Goal: Task Accomplishment & Management: Complete application form

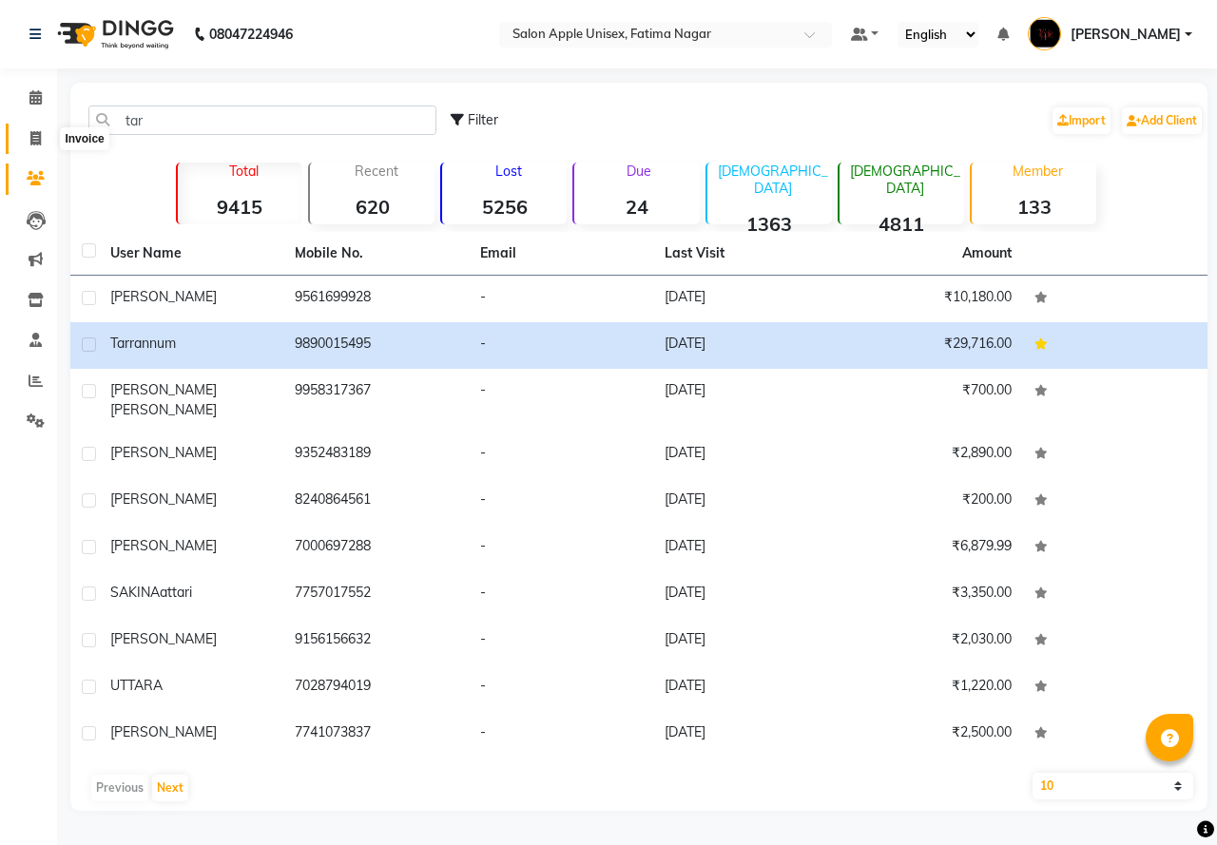
click at [32, 137] on icon at bounding box center [35, 138] width 10 height 14
select select "118"
select select "service"
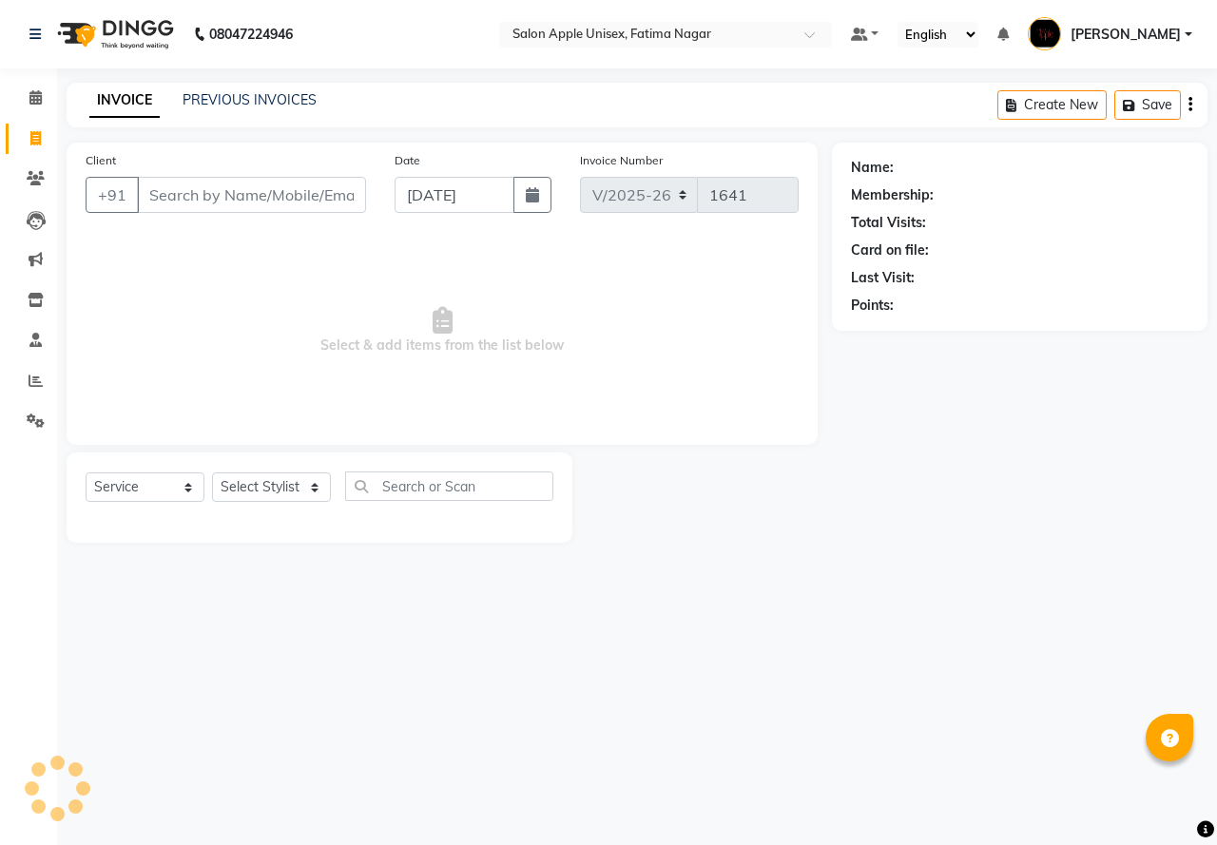
click at [178, 186] on input "Client" at bounding box center [251, 195] width 229 height 36
click at [28, 107] on span at bounding box center [35, 98] width 33 height 22
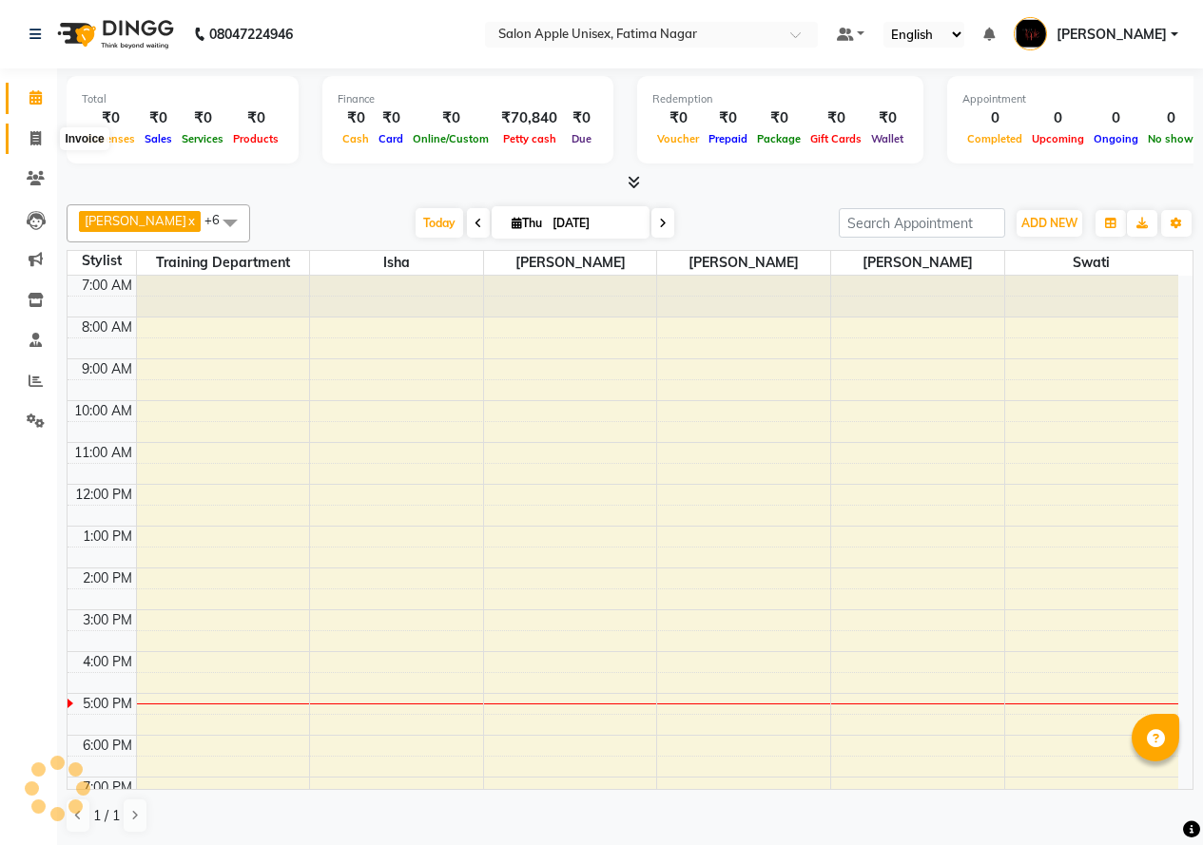
click at [31, 140] on icon at bounding box center [35, 138] width 10 height 14
select select "service"
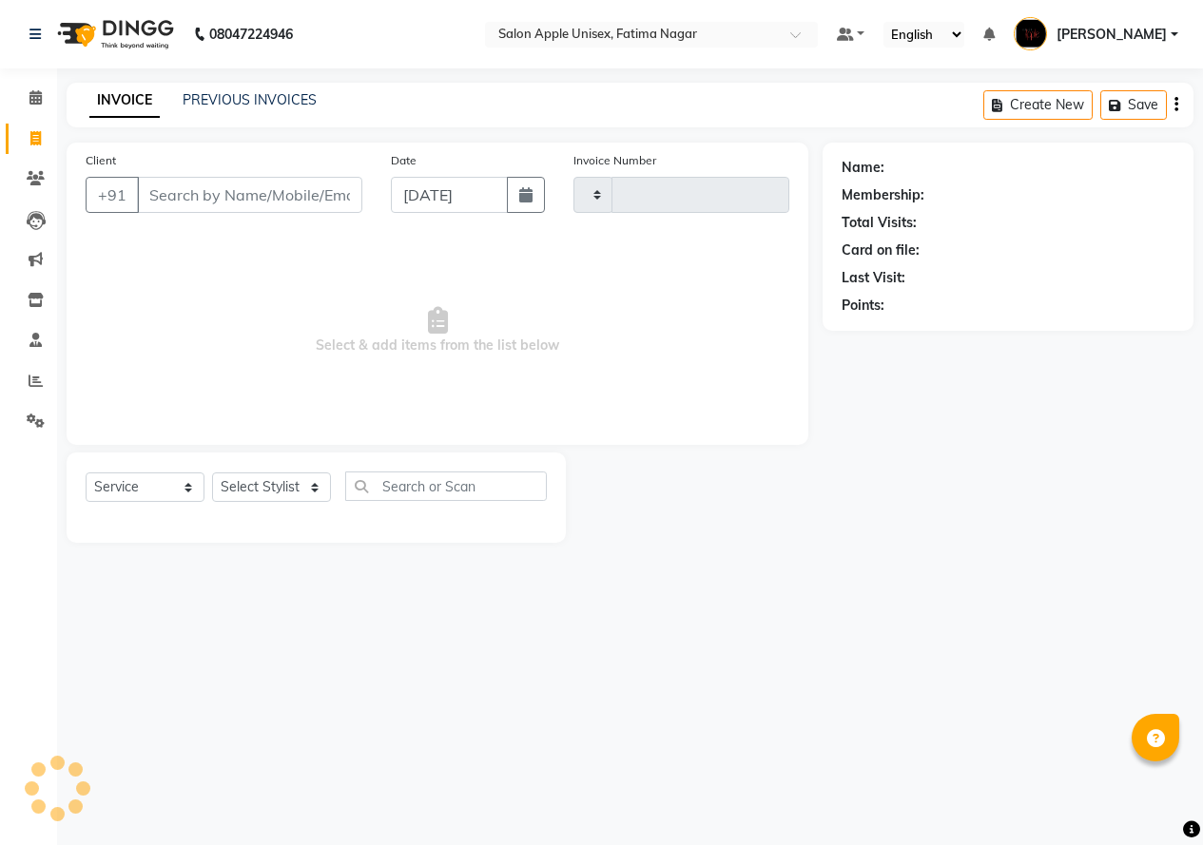
type input "1641"
select select "118"
click at [172, 184] on input "Client" at bounding box center [251, 195] width 229 height 36
click at [170, 191] on input "Client" at bounding box center [251, 195] width 229 height 36
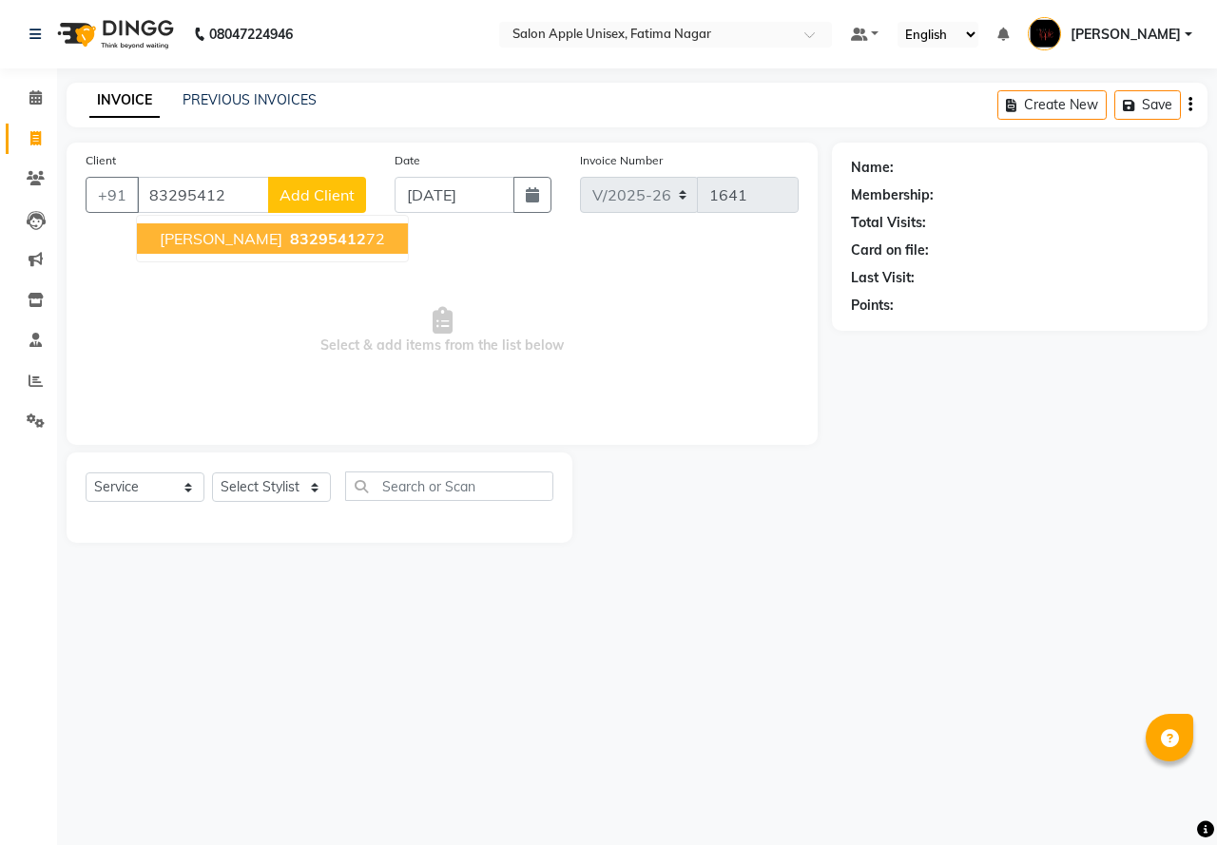
click at [290, 241] on span "83295412" at bounding box center [328, 238] width 76 height 19
type input "8329541272"
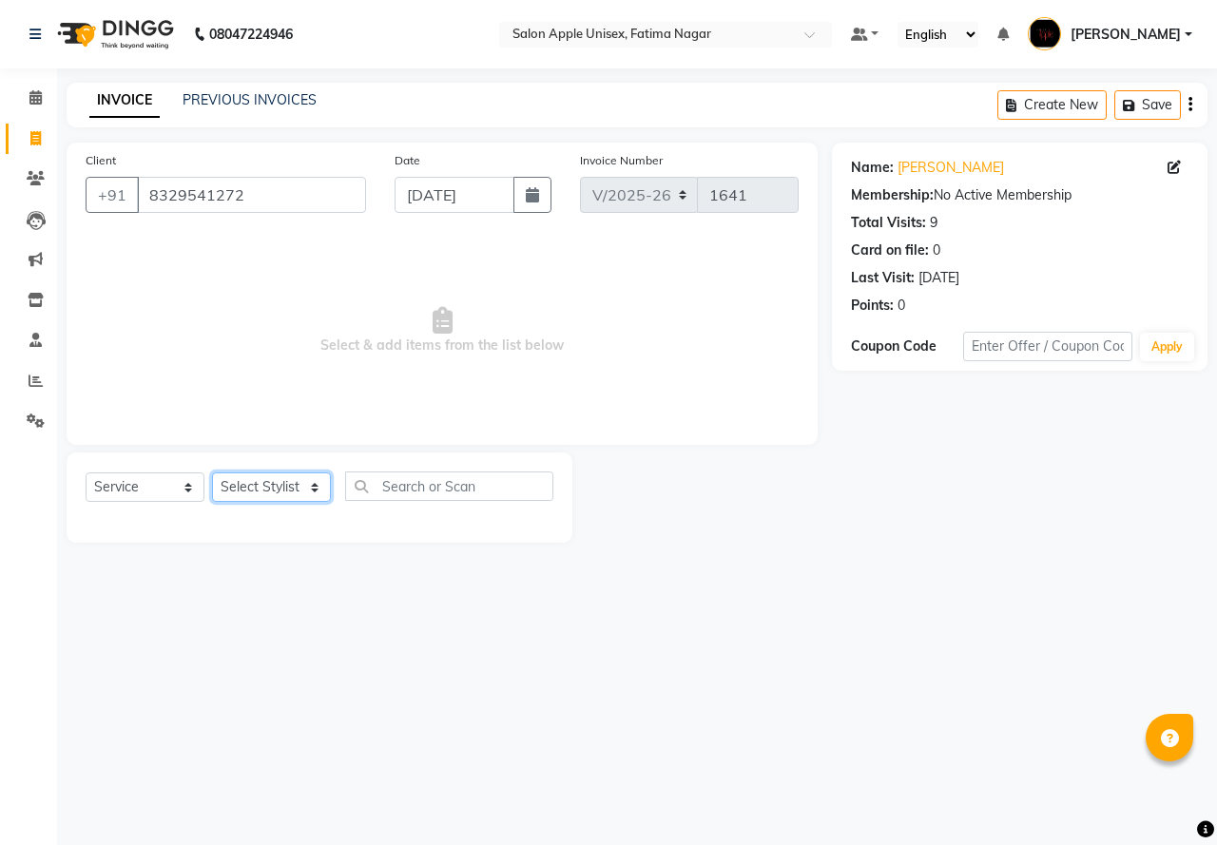
click at [268, 494] on select "Select Stylist [PERSON_NAME] [PERSON_NAME] [PERSON_NAME] [PERSON_NAME] Training…" at bounding box center [271, 487] width 119 height 29
select select "23905"
click at [212, 473] on select "Select Stylist [PERSON_NAME] [PERSON_NAME] [PERSON_NAME] [PERSON_NAME] Training…" at bounding box center [271, 487] width 119 height 29
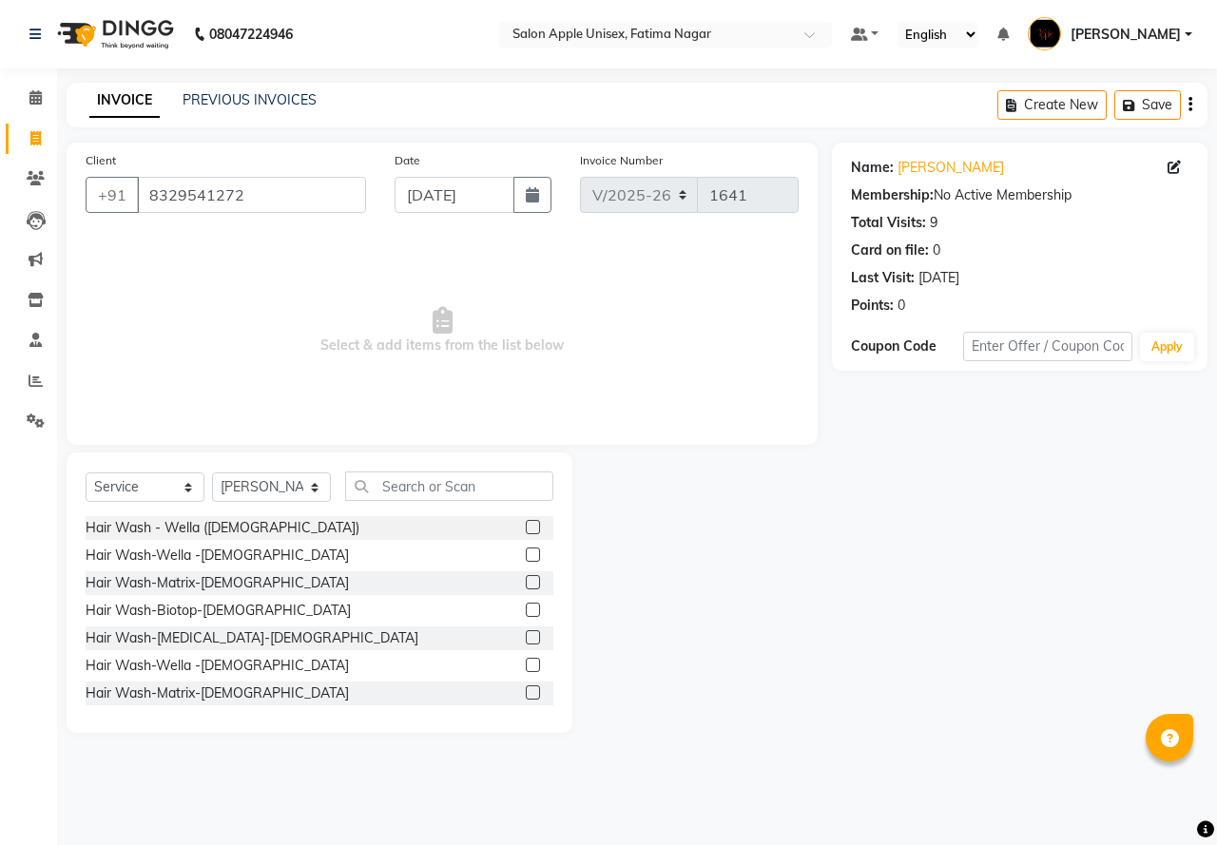
click at [376, 467] on div "Select Service Product Membership Package Voucher Prepaid Gift Card Select Styl…" at bounding box center [320, 593] width 506 height 281
click at [395, 482] on input "text" at bounding box center [449, 486] width 208 height 29
type input "0"
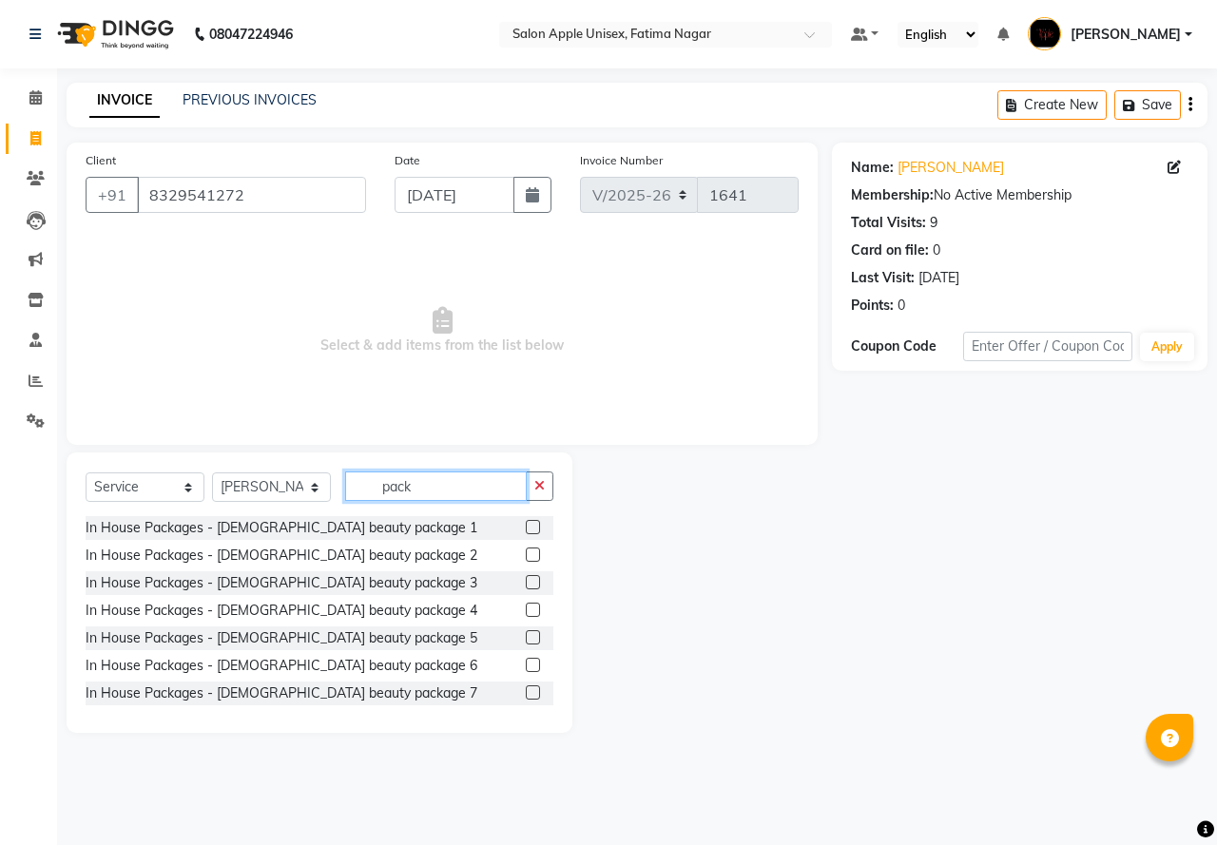
type input "pack"
click at [526, 534] on label at bounding box center [533, 527] width 14 height 14
click at [526, 534] on input "checkbox" at bounding box center [532, 528] width 12 height 12
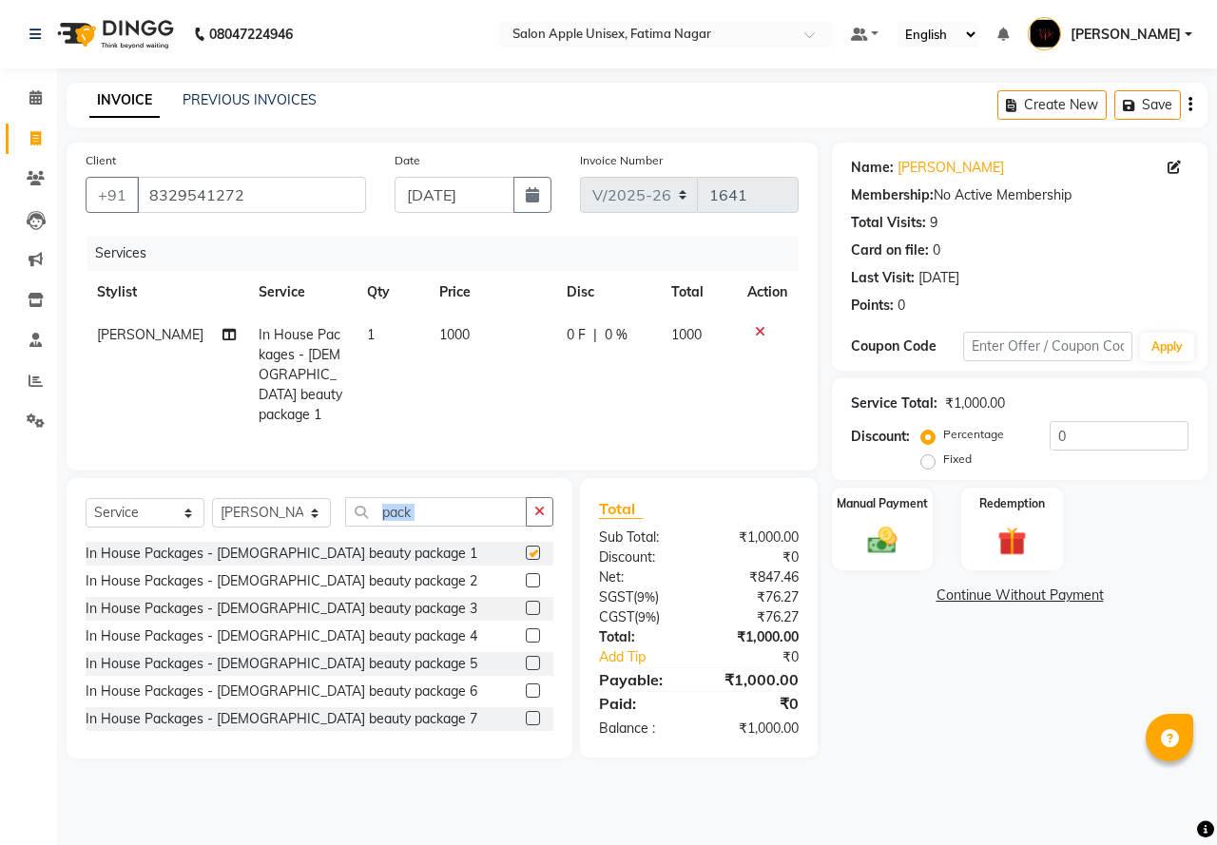
click at [522, 534] on div "Select Service Product Membership Package Voucher Prepaid Gift Card Select Styl…" at bounding box center [320, 519] width 468 height 45
checkbox input "false"
click at [891, 547] on img at bounding box center [882, 540] width 49 height 35
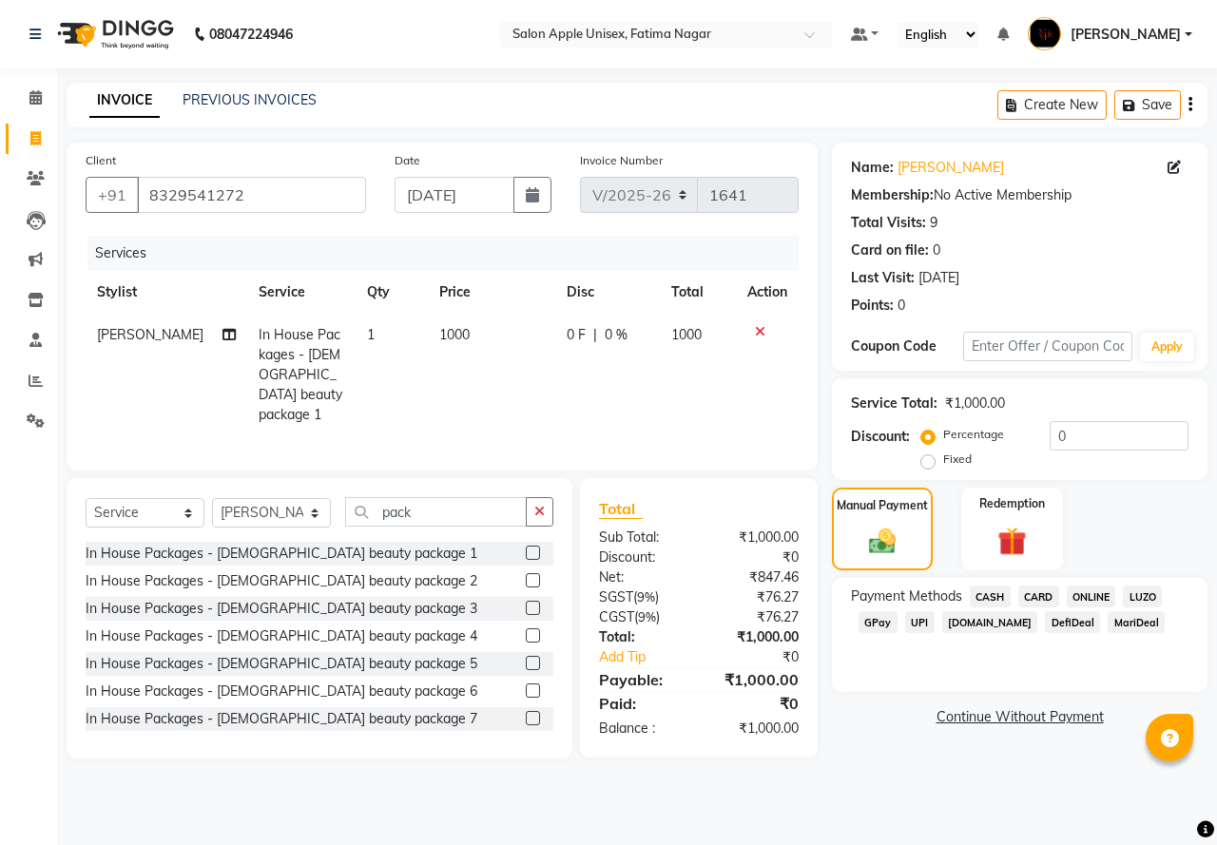
click at [968, 595] on span "ONLINE" at bounding box center [1091, 597] width 49 height 22
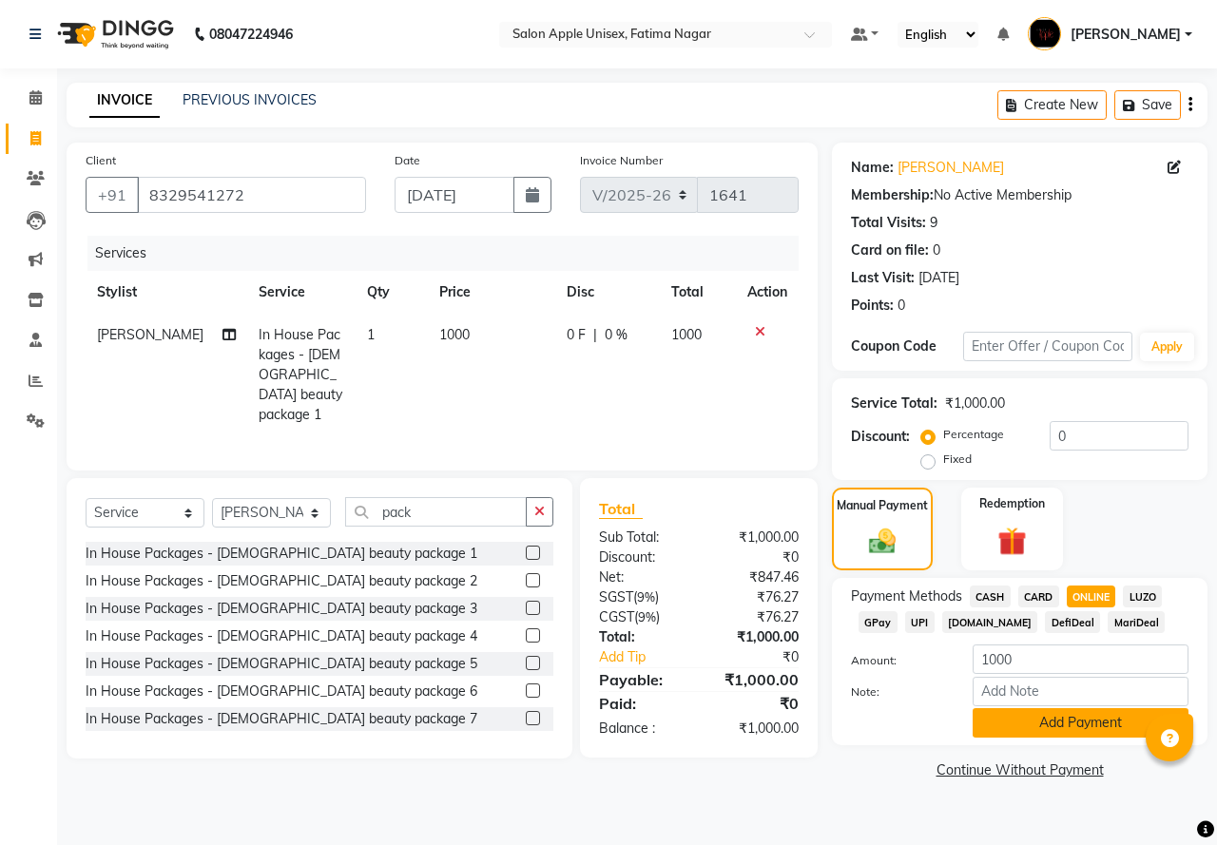
click at [968, 725] on button "Add Payment" at bounding box center [1081, 723] width 216 height 29
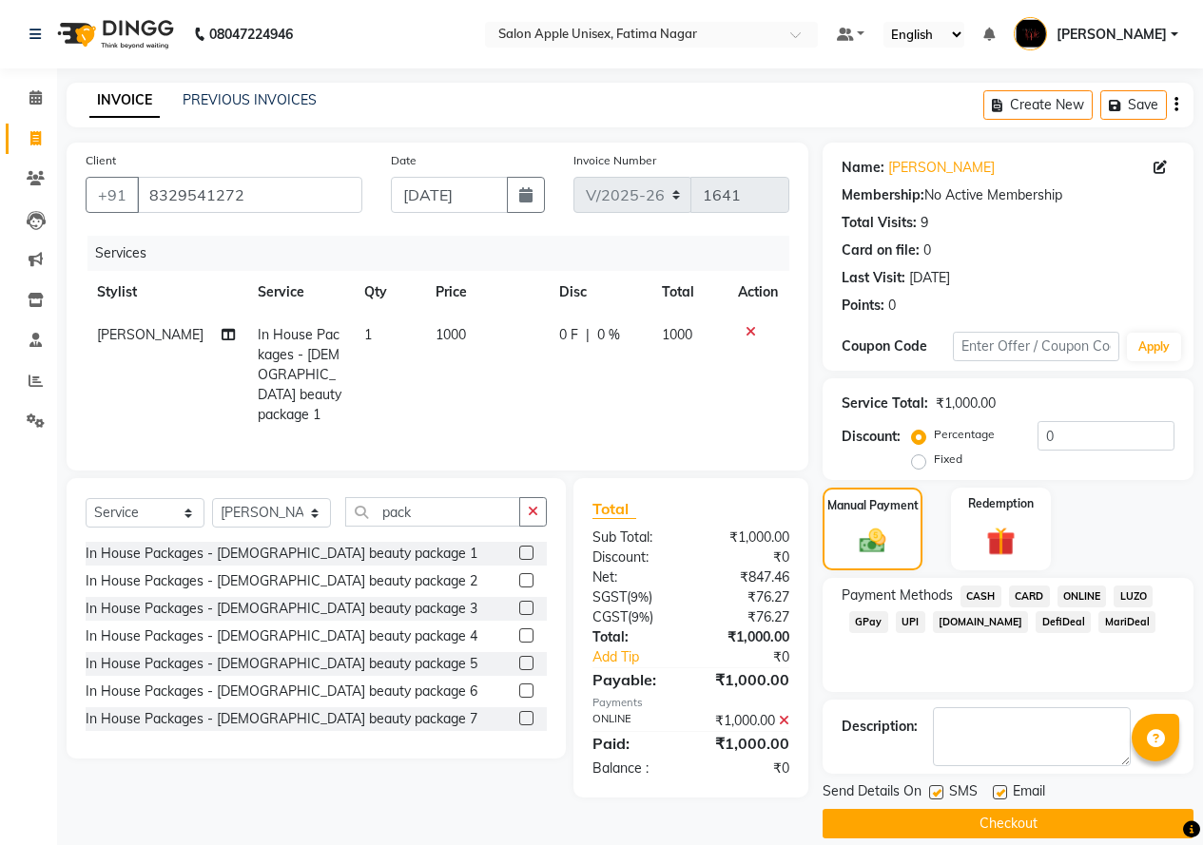
click at [923, 815] on button "Checkout" at bounding box center [1008, 823] width 371 height 29
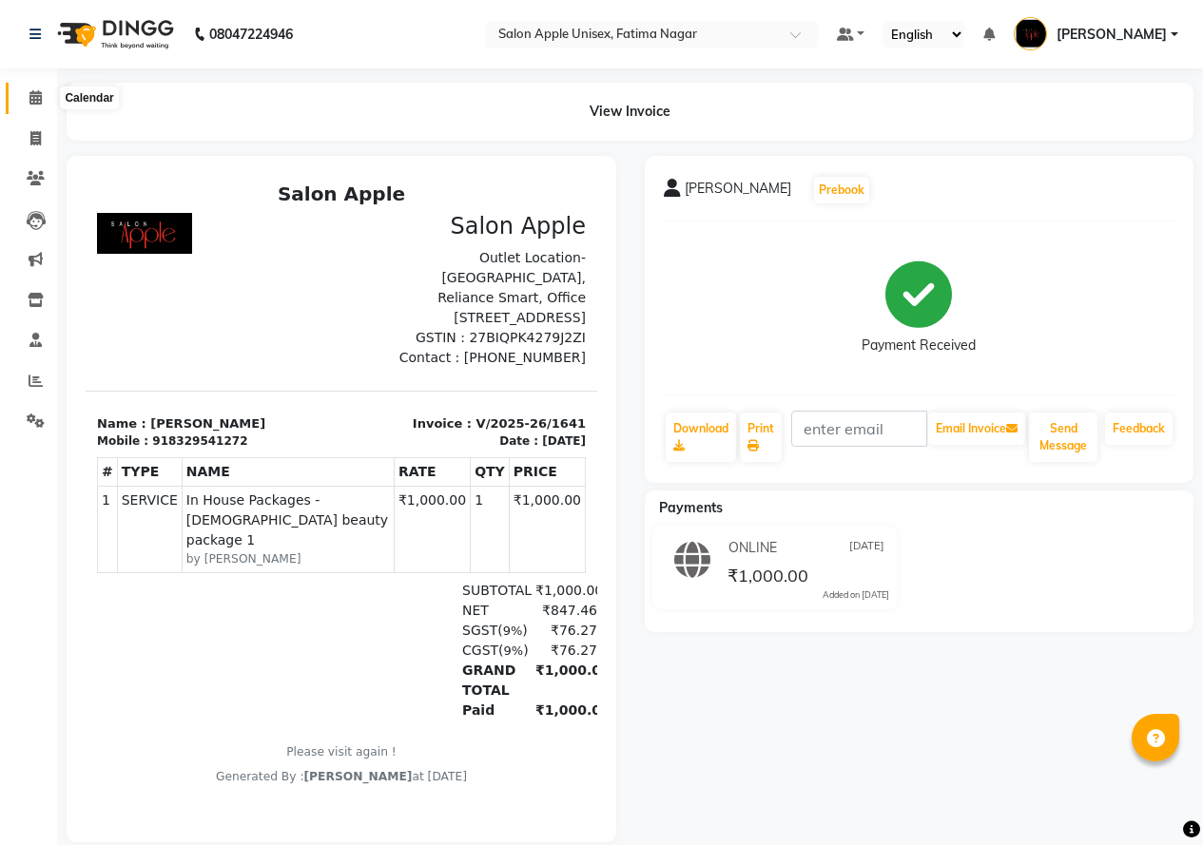
click at [36, 97] on icon at bounding box center [35, 97] width 12 height 14
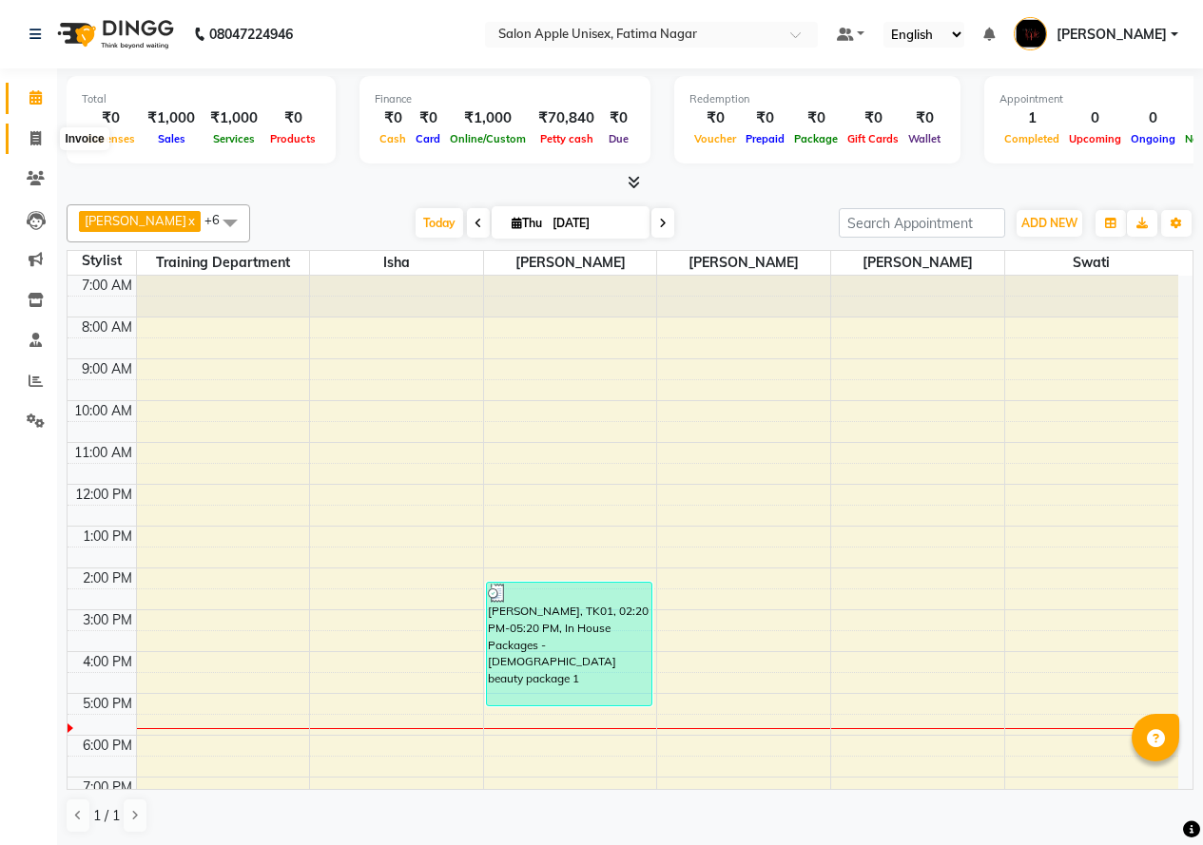
click at [30, 133] on icon at bounding box center [35, 138] width 10 height 14
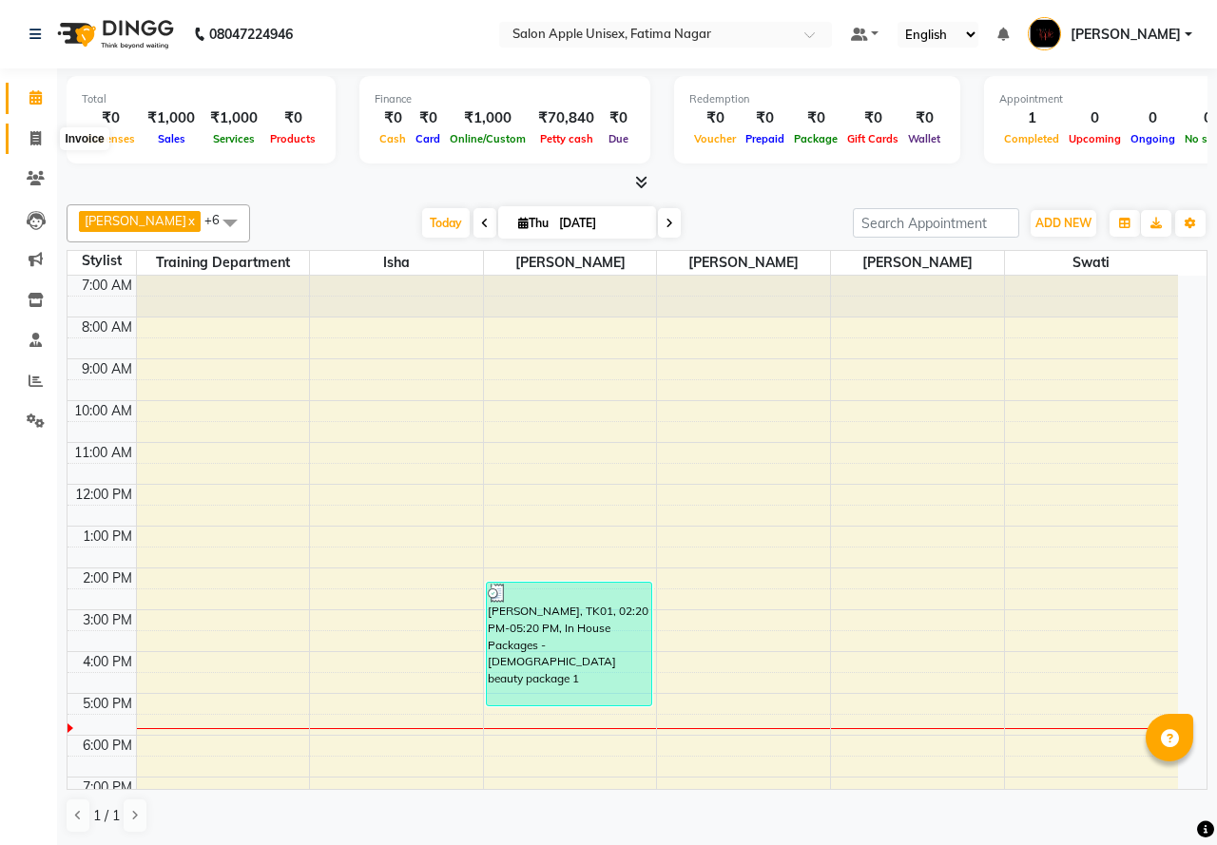
select select "118"
select select "service"
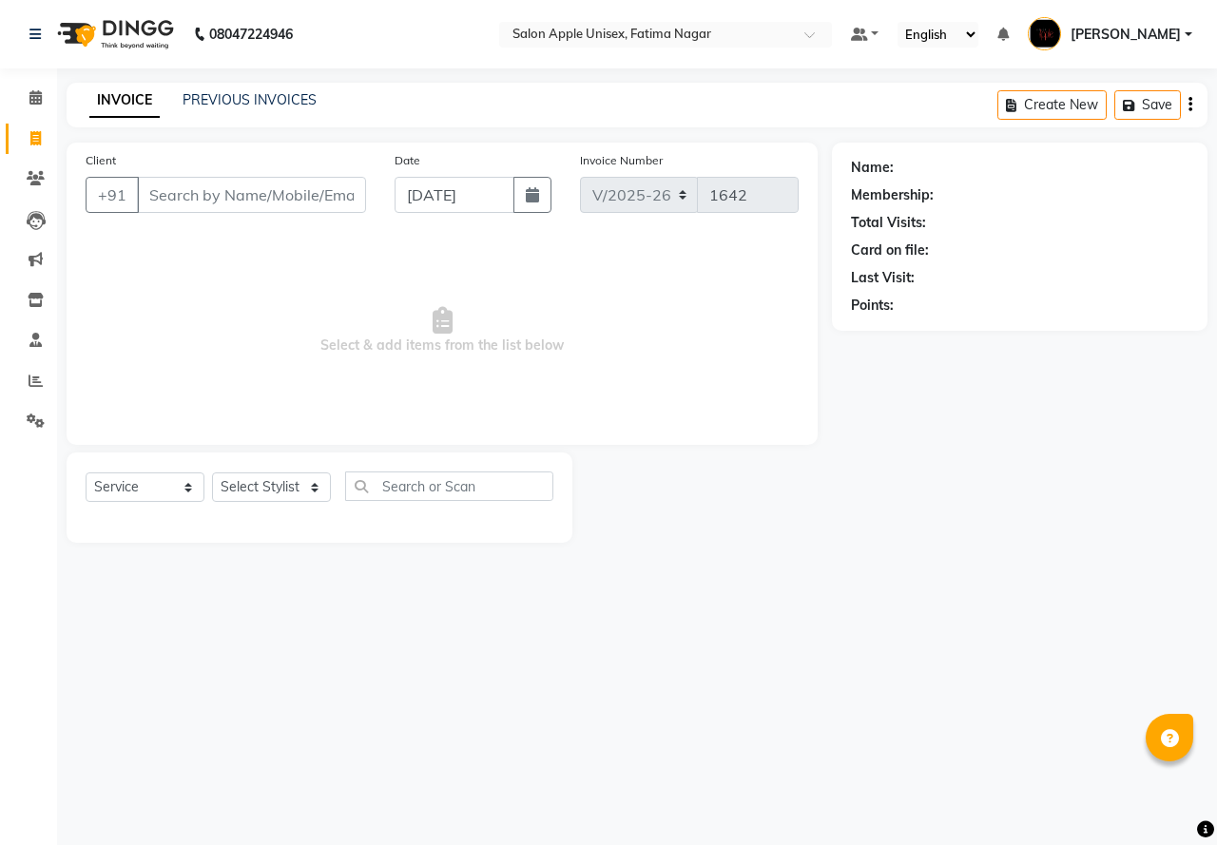
click at [170, 189] on input "Client" at bounding box center [251, 195] width 229 height 36
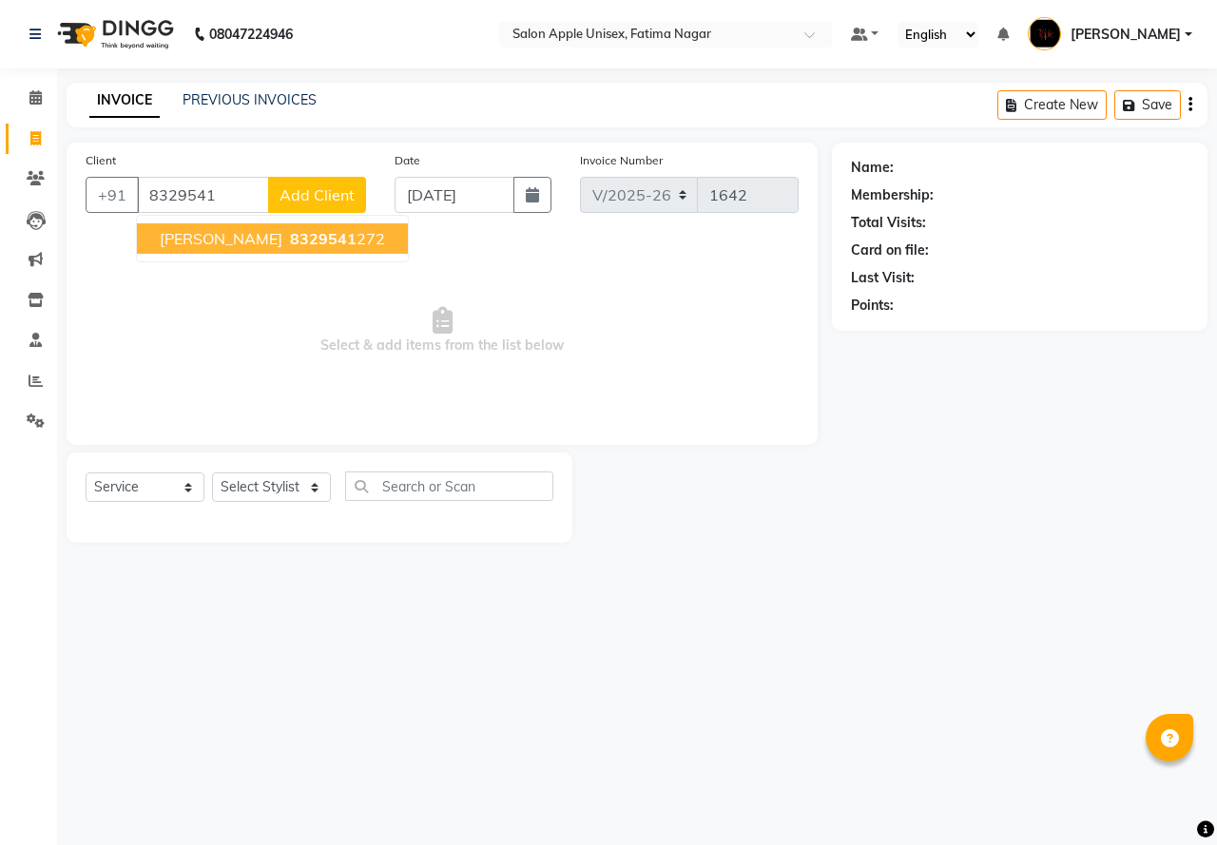
click at [290, 240] on span "8329541" at bounding box center [323, 238] width 67 height 19
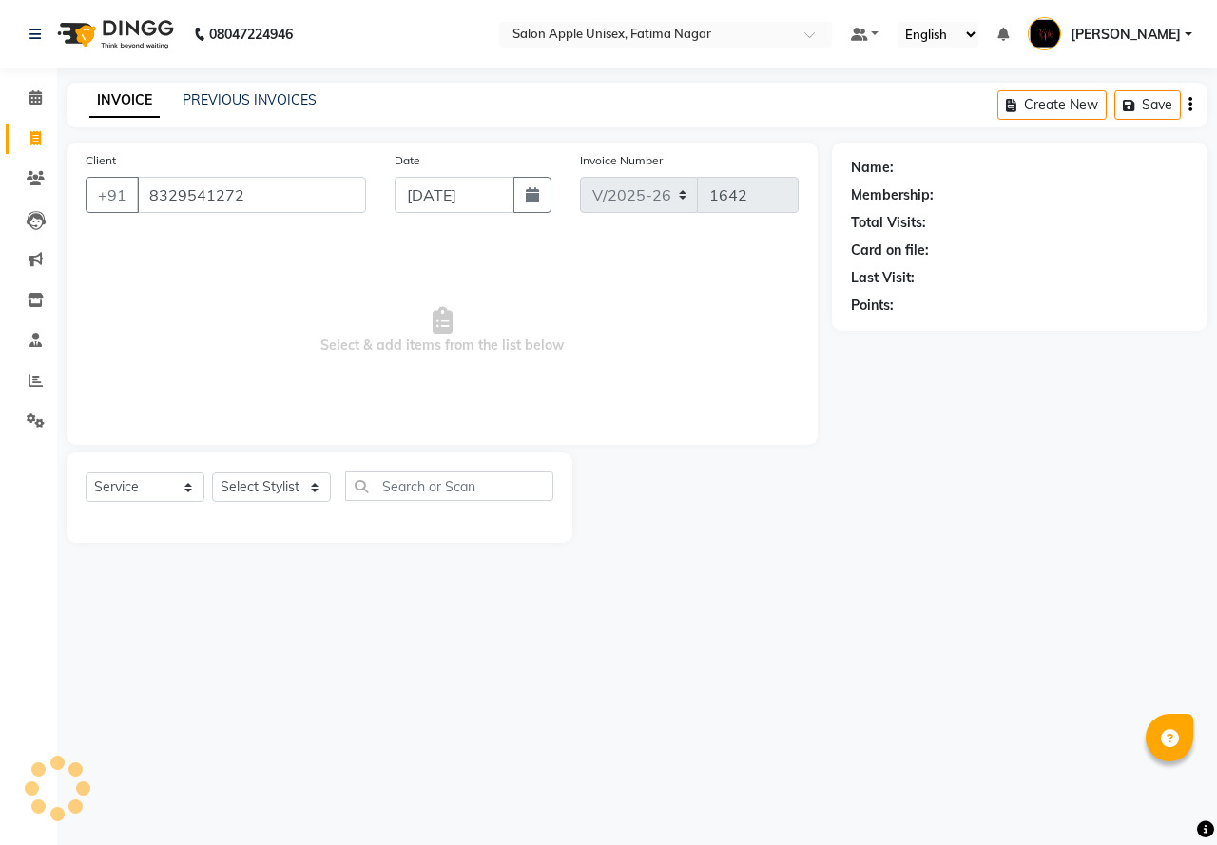
type input "8329541272"
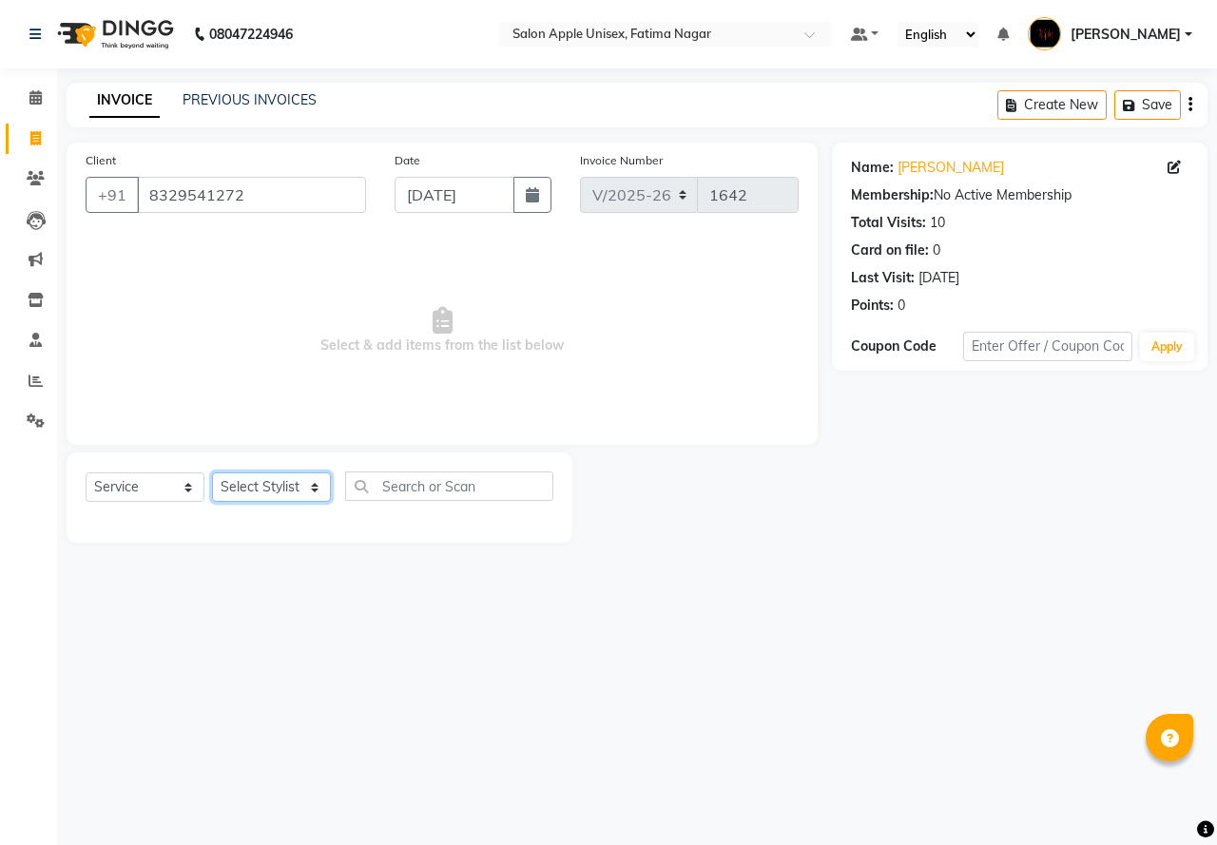
click at [282, 474] on select "Select Stylist [PERSON_NAME] [PERSON_NAME] [PERSON_NAME] [PERSON_NAME] Training…" at bounding box center [271, 487] width 119 height 29
select select "11051"
click at [212, 473] on select "Select Stylist [PERSON_NAME] [PERSON_NAME] [PERSON_NAME] [PERSON_NAME] Training…" at bounding box center [271, 487] width 119 height 29
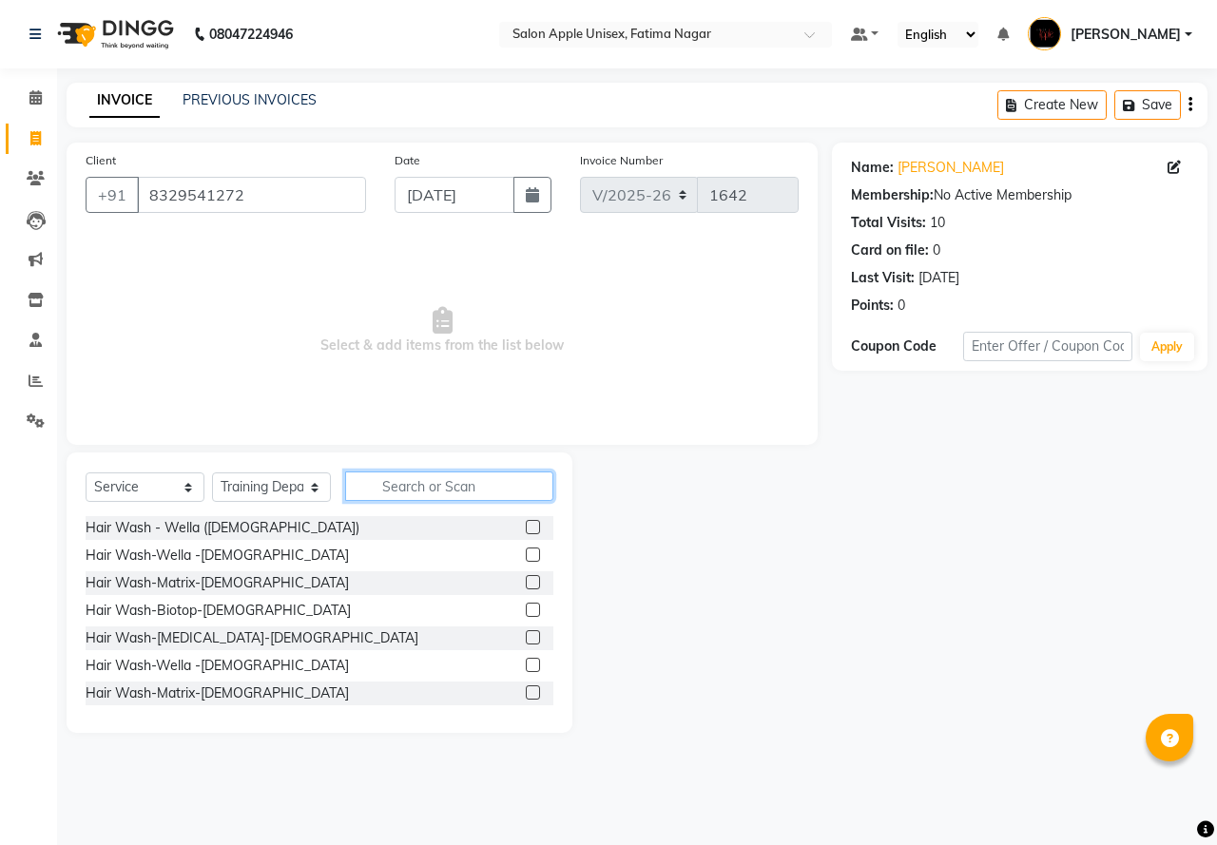
click at [391, 493] on input "text" at bounding box center [449, 486] width 208 height 29
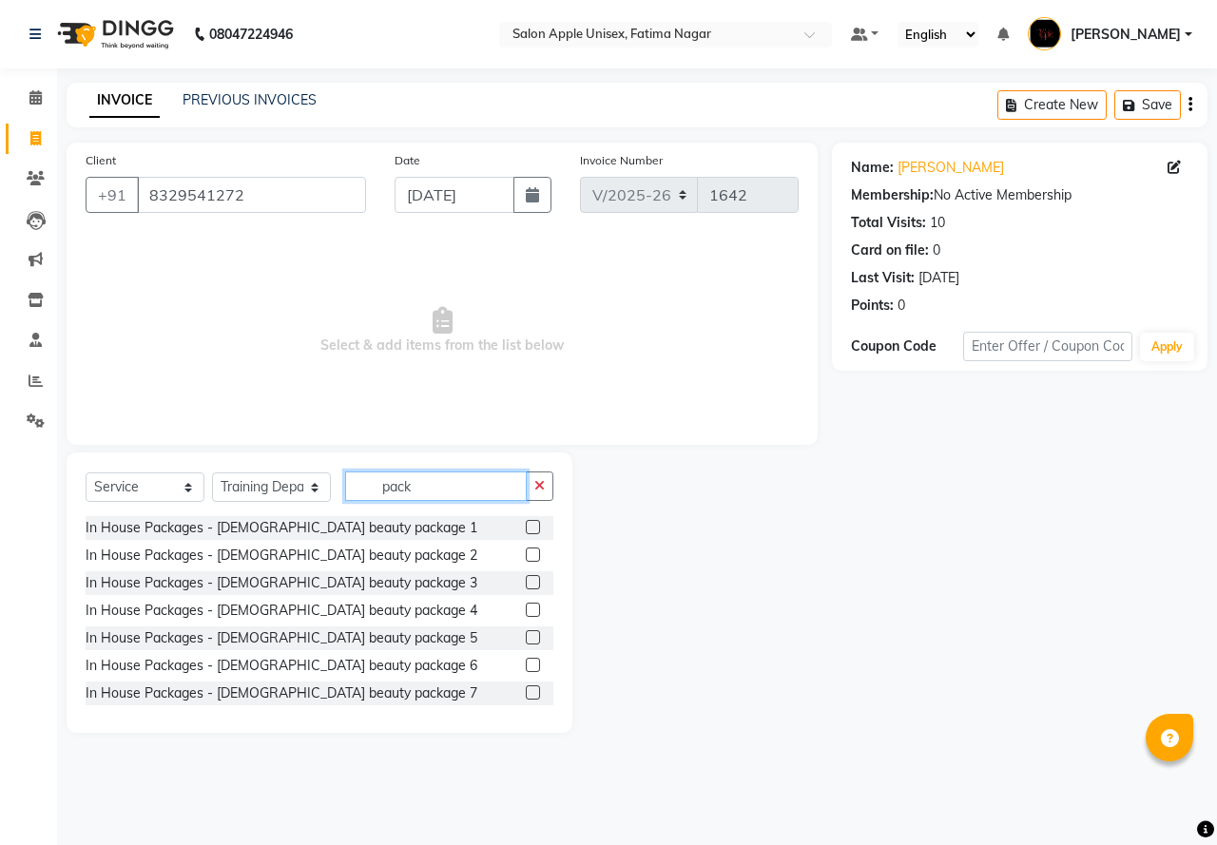
type input "pack"
click at [526, 557] on label at bounding box center [533, 555] width 14 height 14
click at [526, 557] on input "checkbox" at bounding box center [532, 556] width 12 height 12
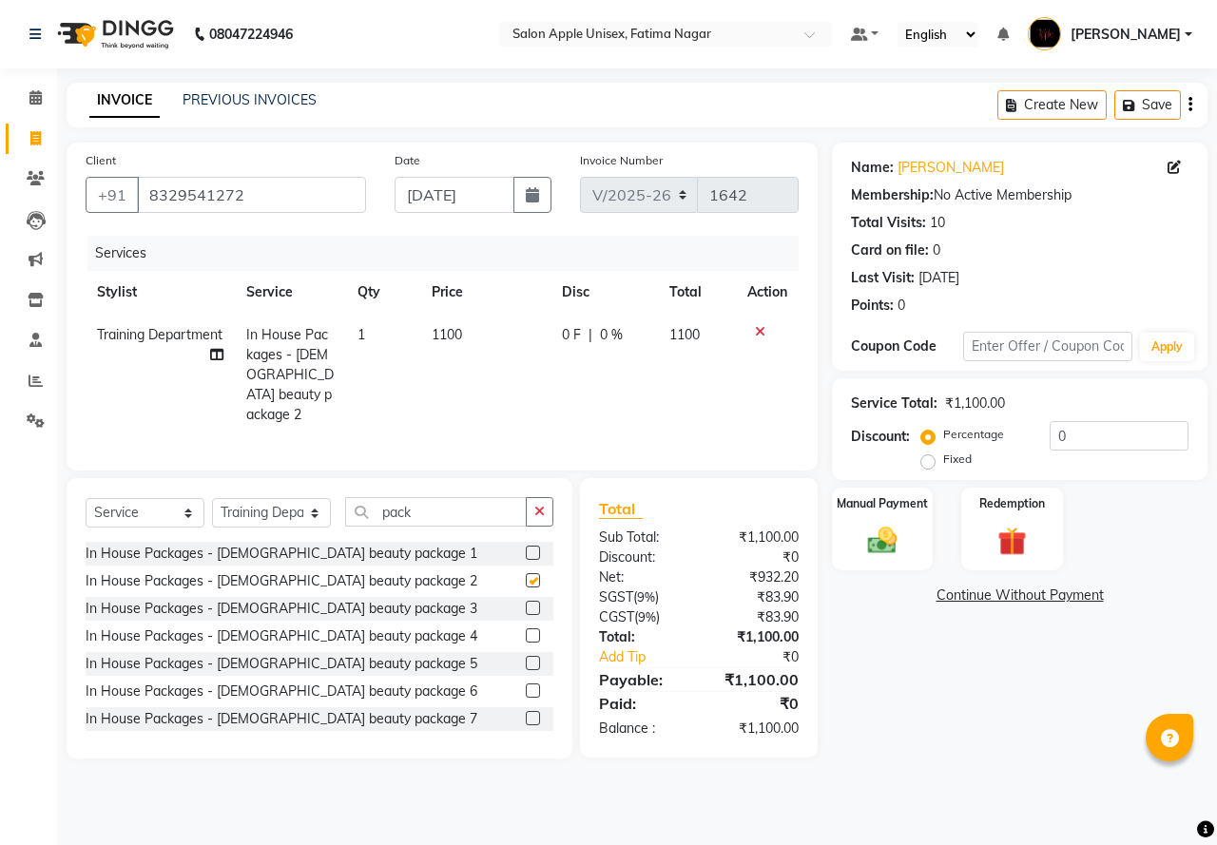
checkbox input "false"
click at [442, 504] on input "pack" at bounding box center [436, 511] width 182 height 29
type input "p"
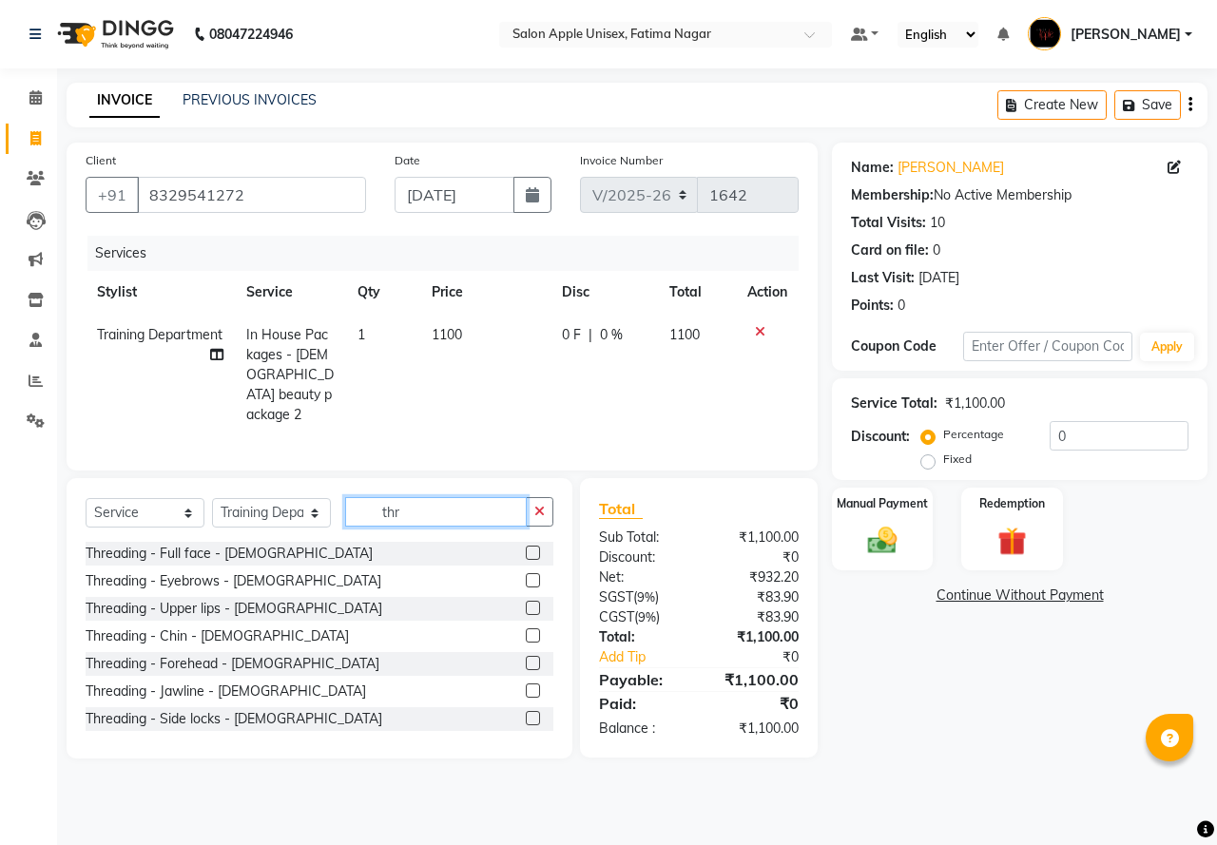
type input "thr"
click at [526, 659] on div at bounding box center [540, 664] width 28 height 24
click at [526, 661] on label at bounding box center [533, 663] width 14 height 14
click at [526, 661] on input "checkbox" at bounding box center [532, 664] width 12 height 12
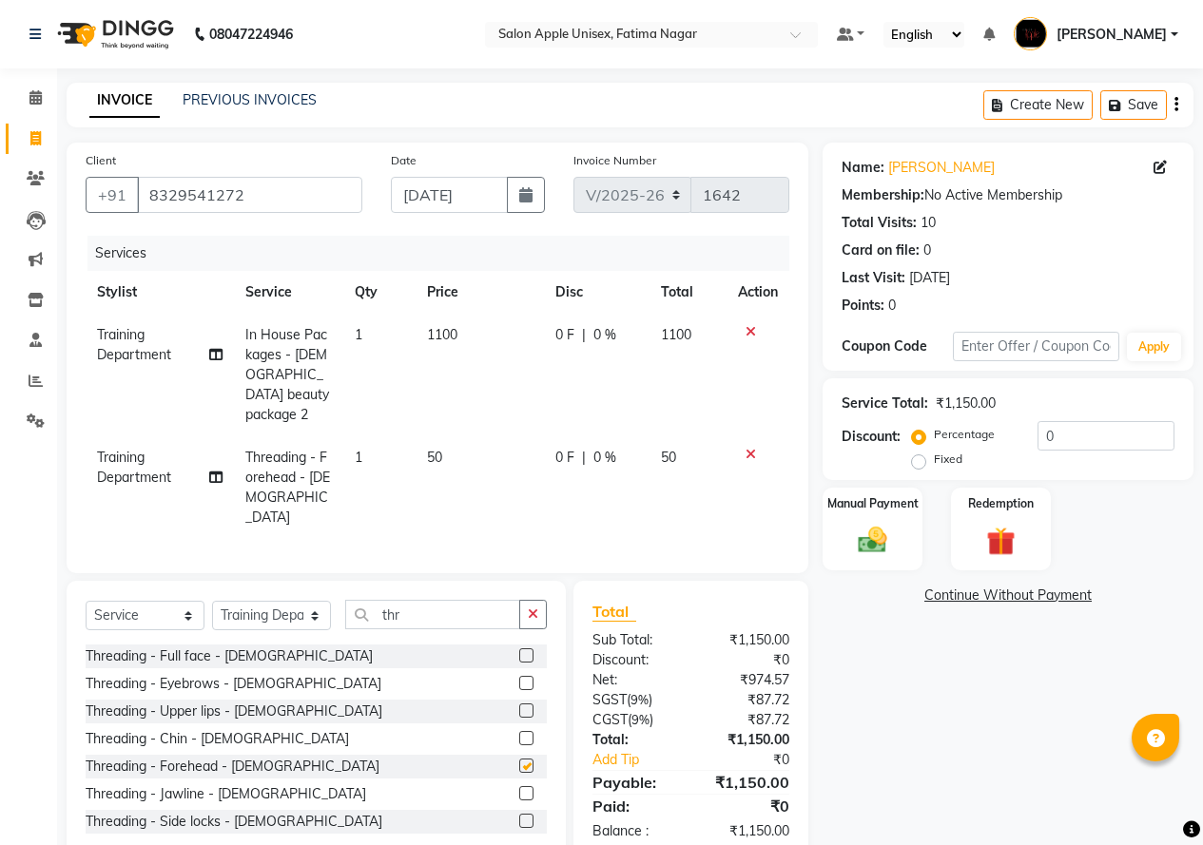
checkbox input "false"
click at [853, 493] on div "Manual Payment" at bounding box center [873, 529] width 104 height 87
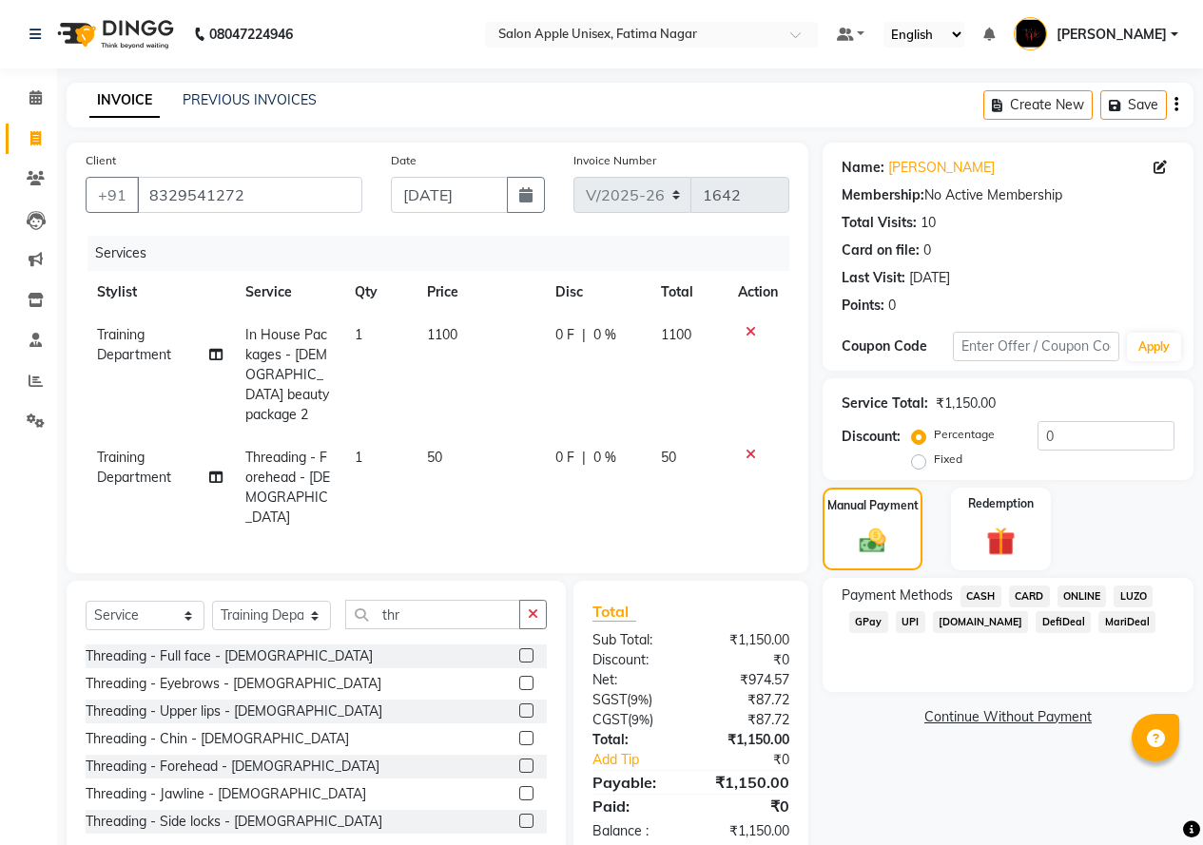
click at [968, 598] on span "ONLINE" at bounding box center [1082, 597] width 49 height 22
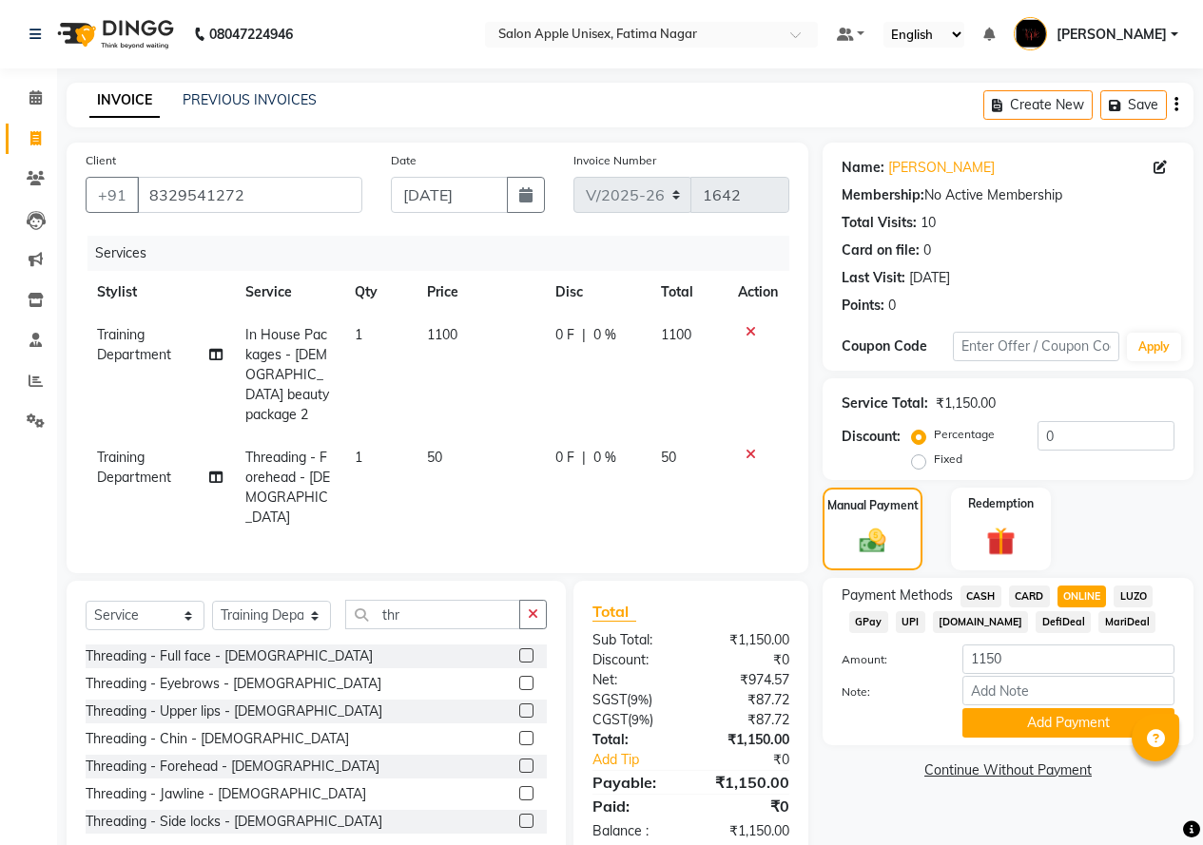
click at [968, 598] on span "ONLINE" at bounding box center [1082, 597] width 49 height 22
click at [968, 717] on button "Add Payment" at bounding box center [1068, 723] width 212 height 29
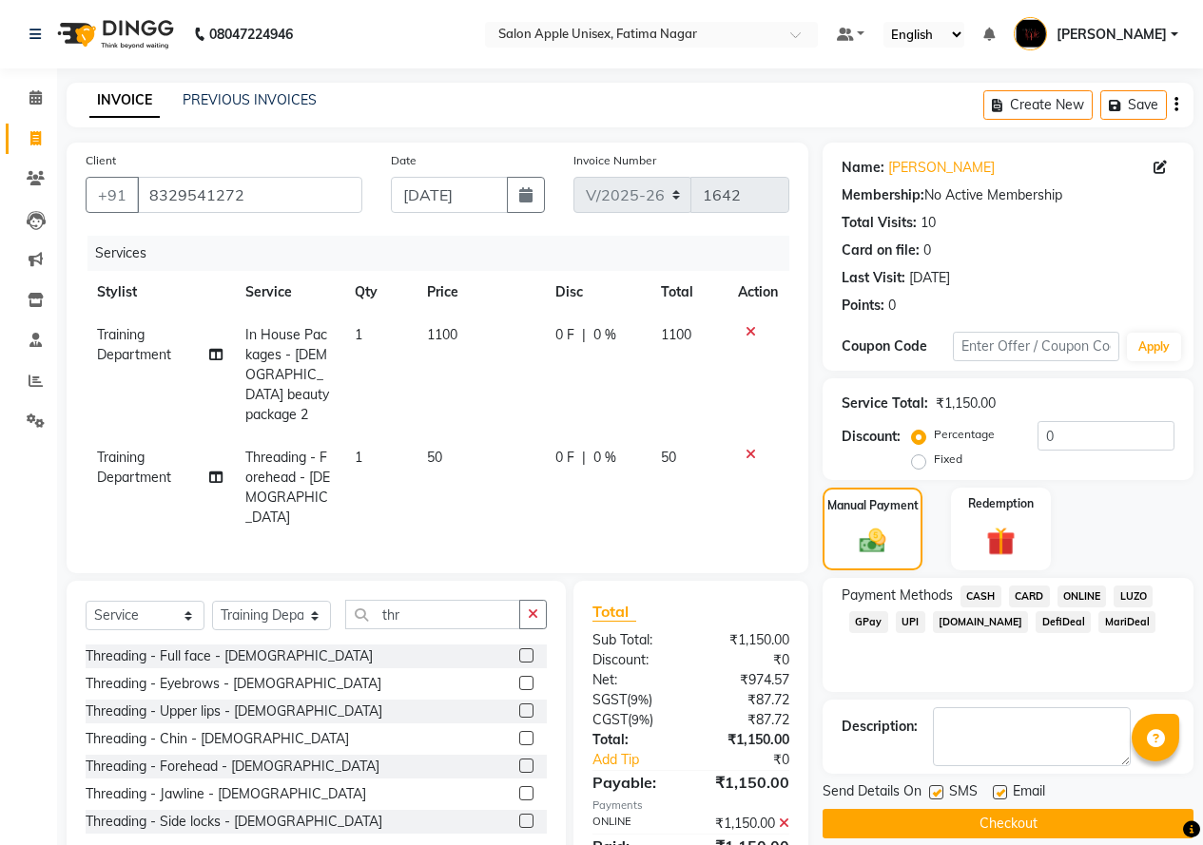
click at [960, 818] on button "Checkout" at bounding box center [1008, 823] width 371 height 29
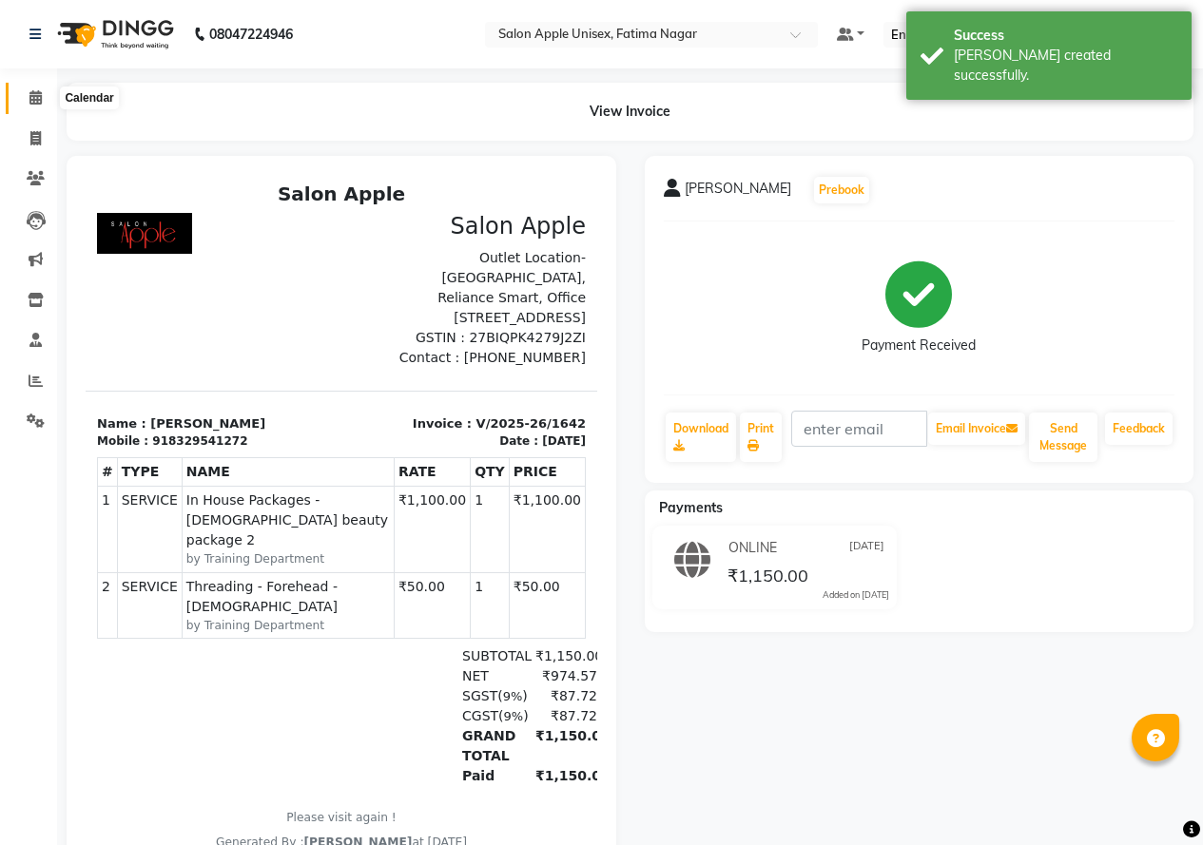
click at [41, 105] on span at bounding box center [35, 98] width 33 height 22
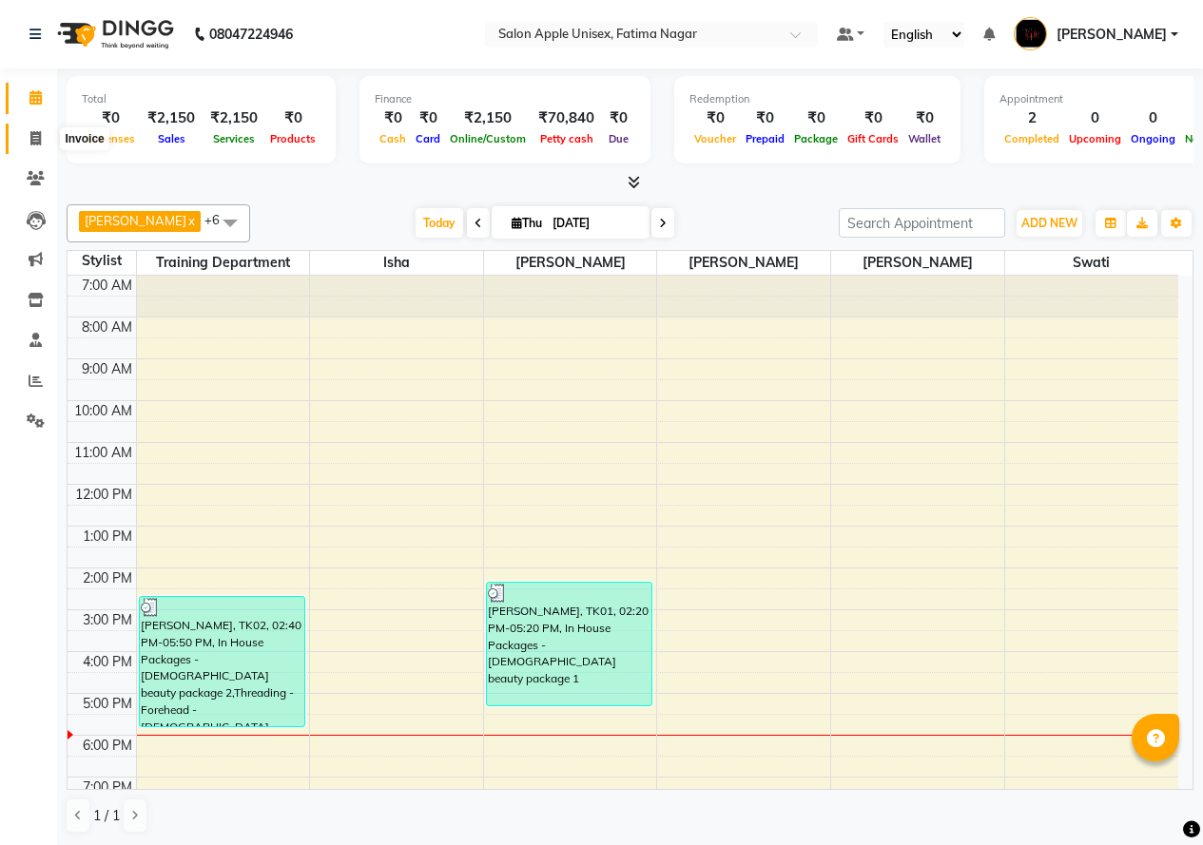
click at [41, 135] on icon at bounding box center [35, 138] width 10 height 14
select select "118"
select select "service"
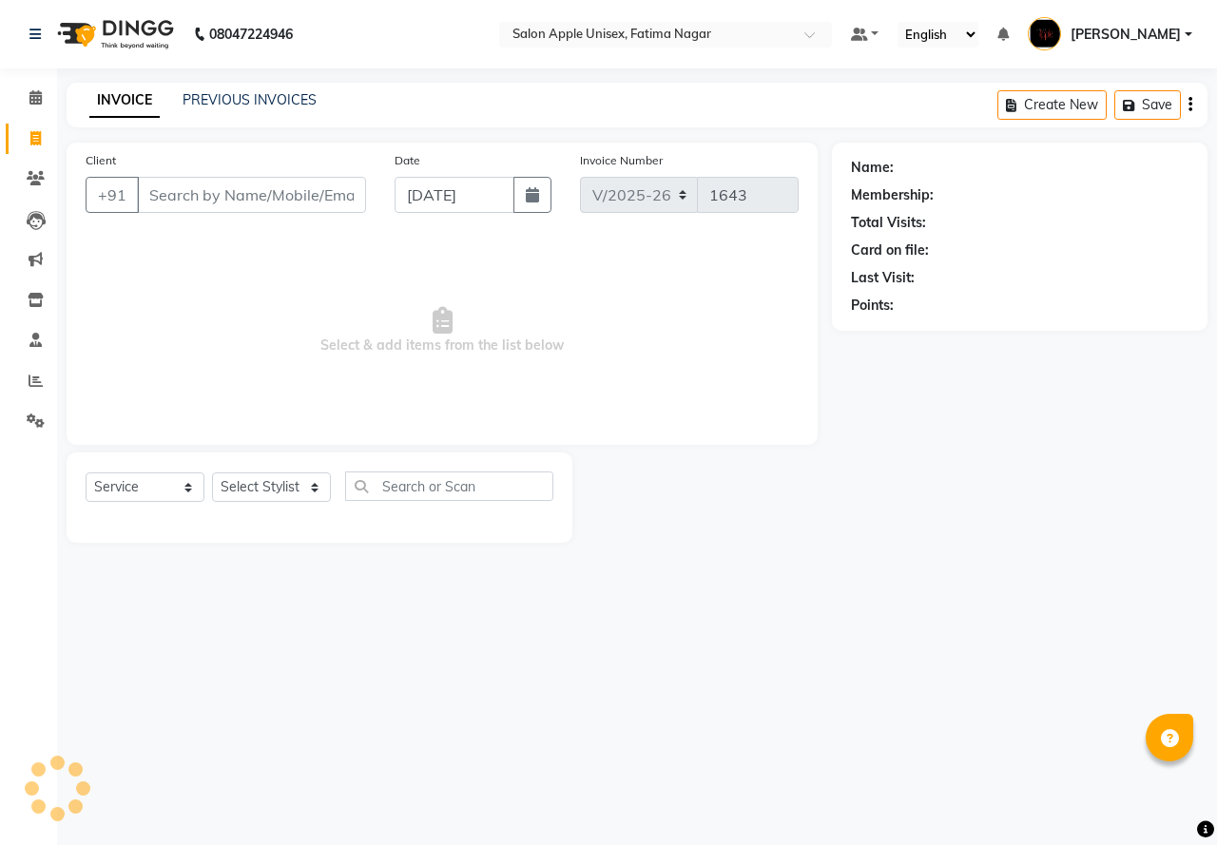
click at [168, 190] on input "Client" at bounding box center [251, 195] width 229 height 36
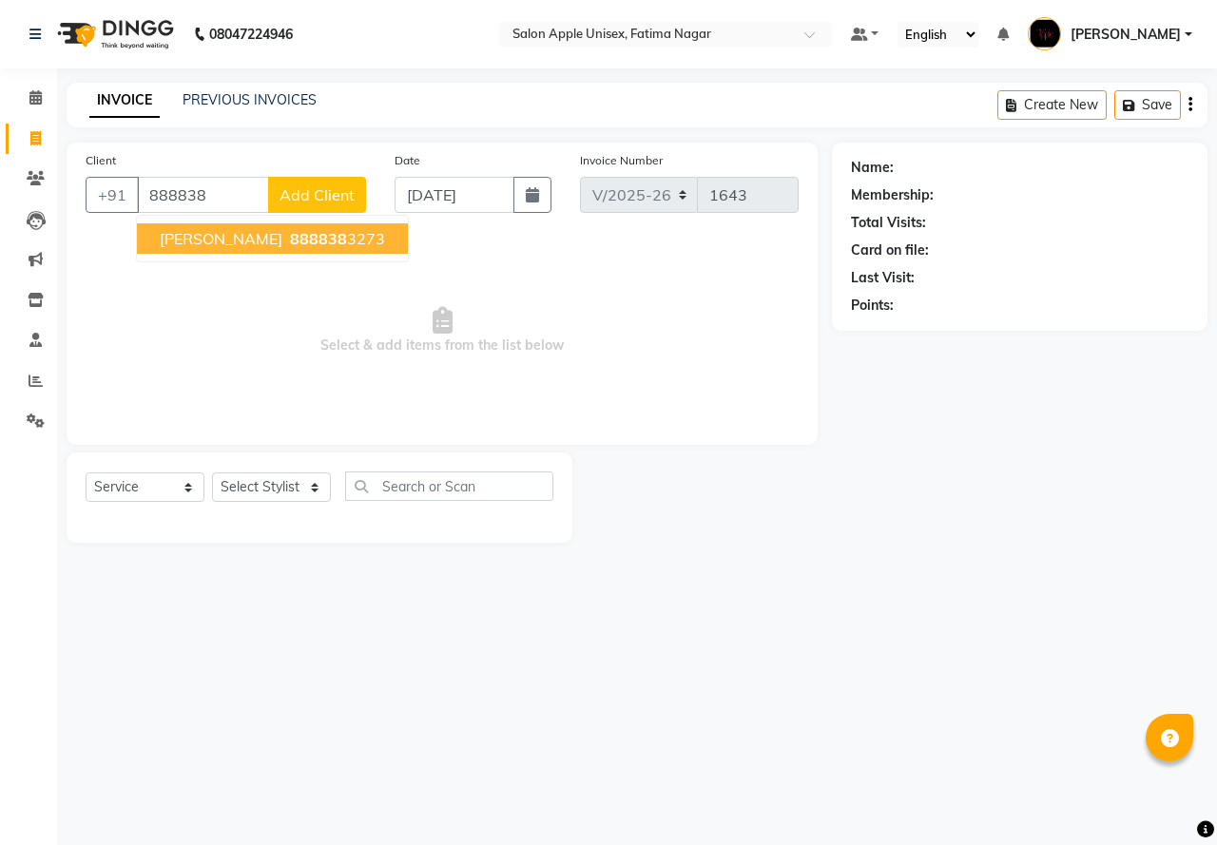
click at [244, 237] on span "[PERSON_NAME]" at bounding box center [221, 238] width 123 height 19
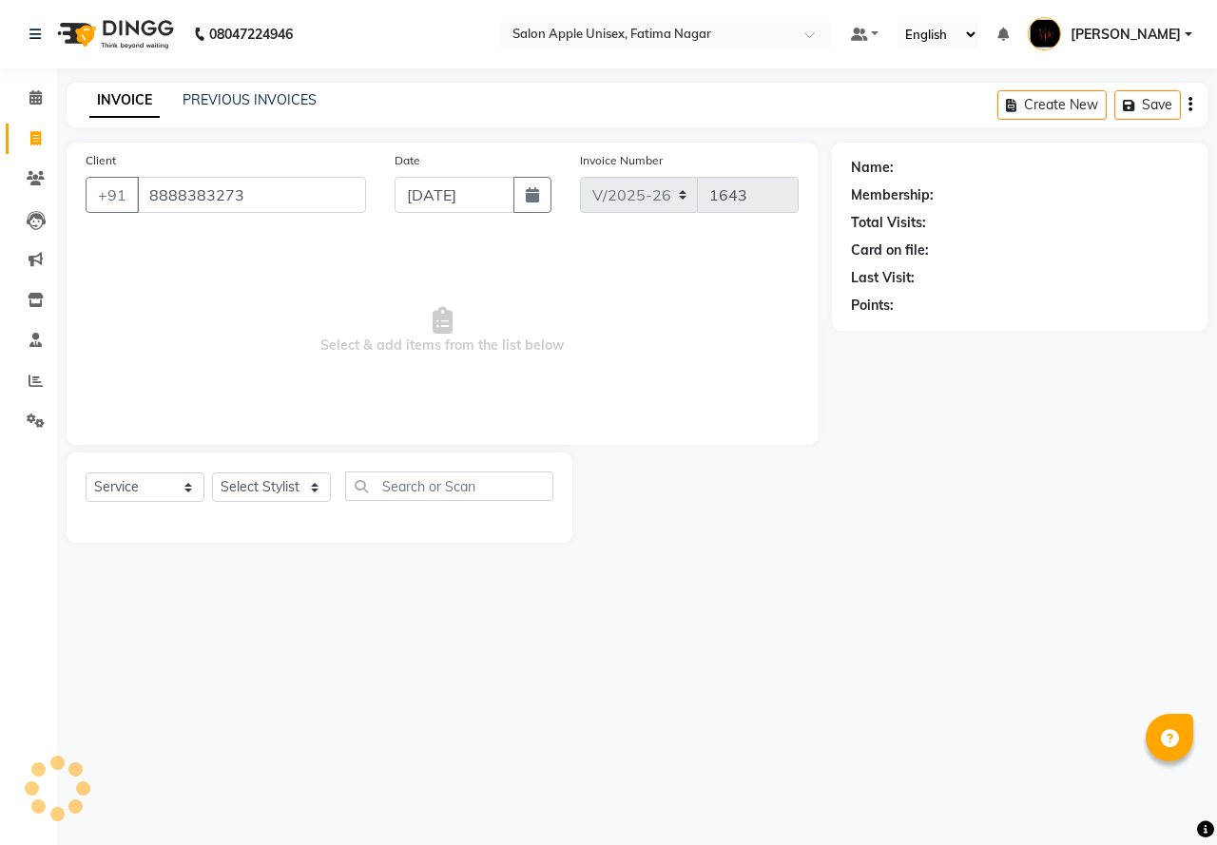
type input "8888383273"
select select "1: Object"
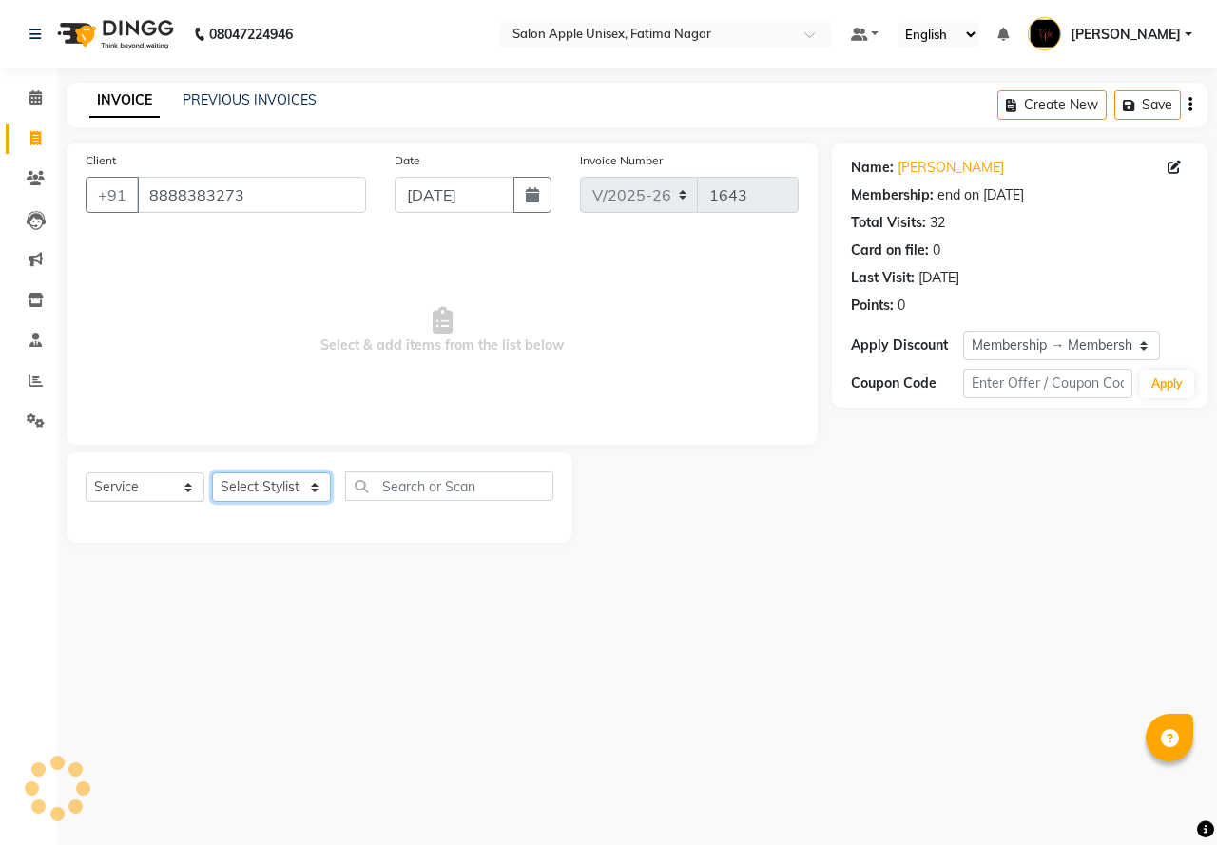
click at [235, 487] on select "Select Stylist [PERSON_NAME] [PERSON_NAME] [PERSON_NAME] [PERSON_NAME] Training…" at bounding box center [271, 487] width 119 height 29
click at [235, 488] on select "Select Stylist [PERSON_NAME] [PERSON_NAME] [PERSON_NAME] [PERSON_NAME] Training…" at bounding box center [271, 487] width 119 height 29
click at [212, 473] on select "Select Stylist [PERSON_NAME] [PERSON_NAME] [PERSON_NAME] [PERSON_NAME] Training…" at bounding box center [271, 487] width 119 height 29
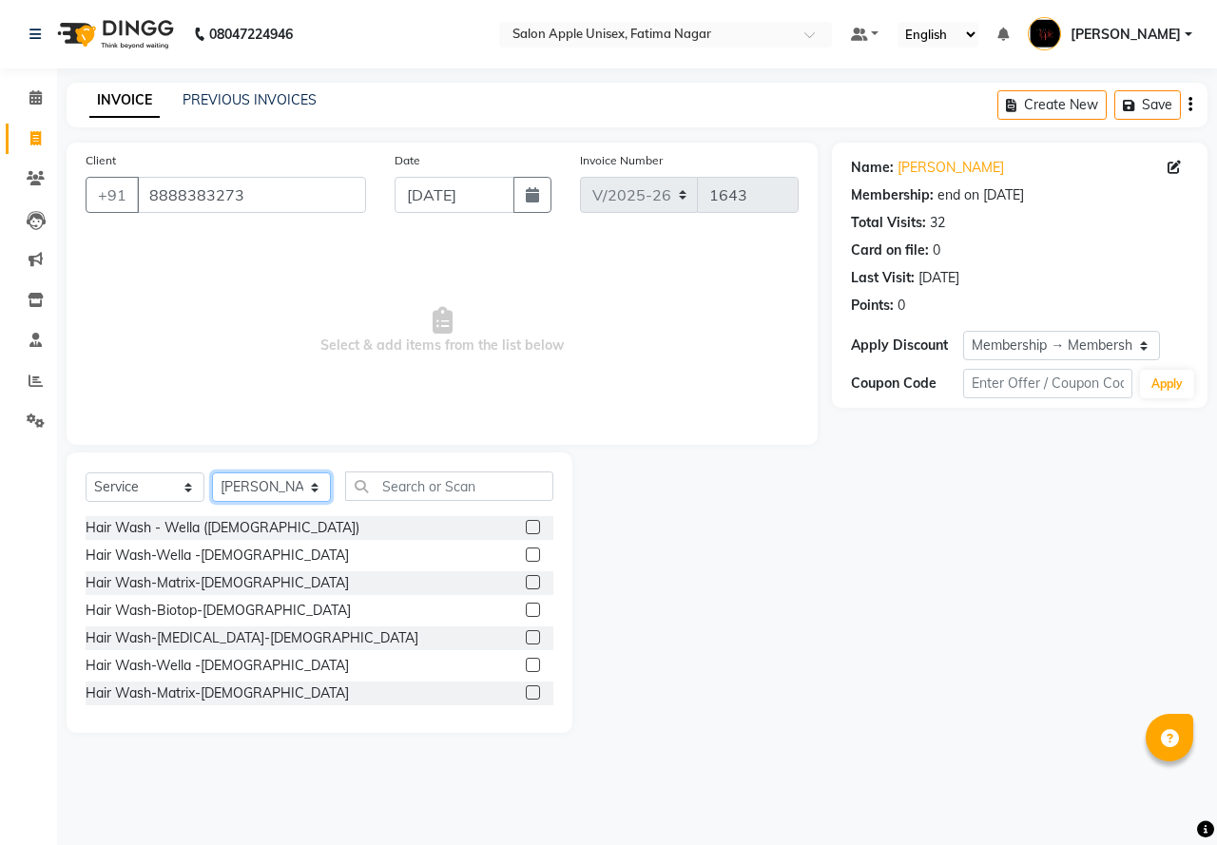
click at [287, 480] on select "Select Stylist [PERSON_NAME] [PERSON_NAME] [PERSON_NAME] [PERSON_NAME] Training…" at bounding box center [271, 487] width 119 height 29
select select "83916"
click at [212, 473] on select "Select Stylist [PERSON_NAME] [PERSON_NAME] [PERSON_NAME] [PERSON_NAME] Training…" at bounding box center [271, 487] width 119 height 29
click at [394, 485] on input "text" at bounding box center [449, 486] width 208 height 29
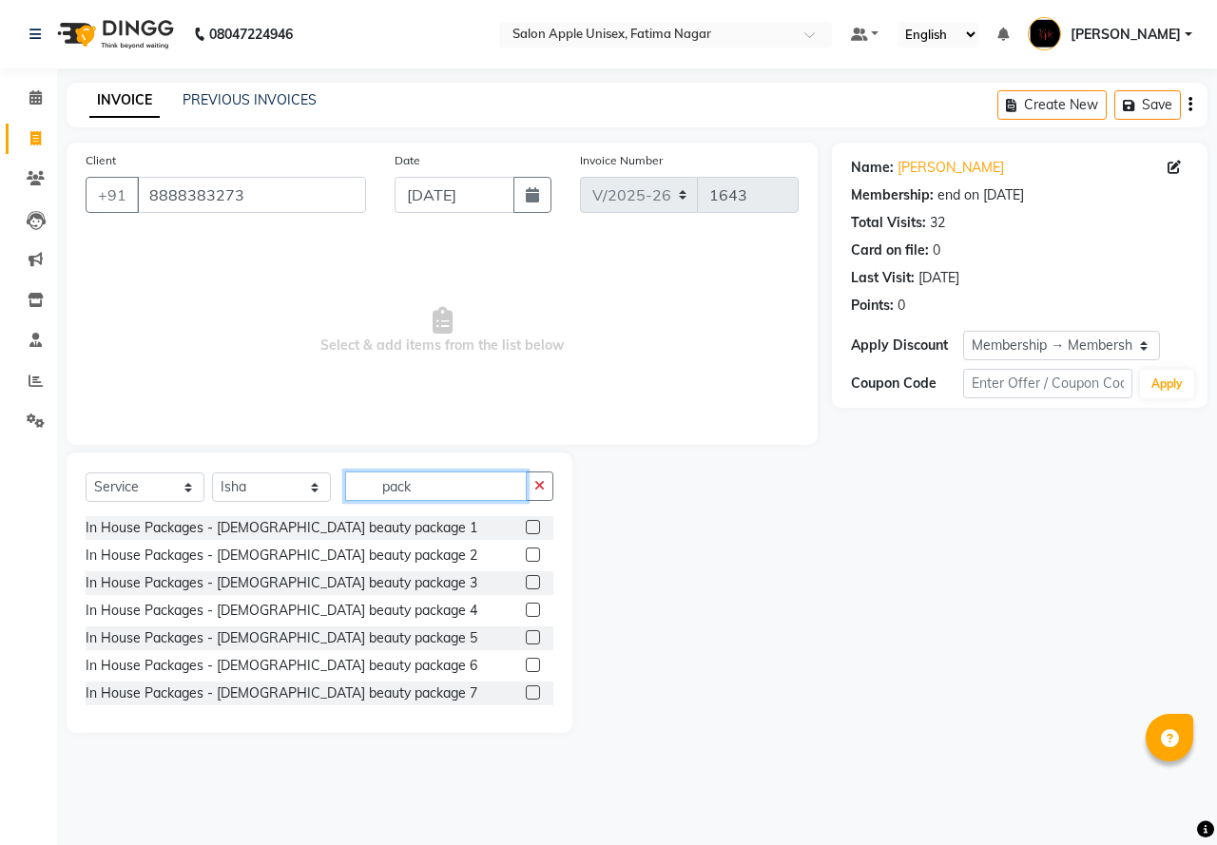
type input "pack"
click at [526, 531] on label at bounding box center [533, 527] width 14 height 14
click at [526, 531] on input "checkbox" at bounding box center [532, 528] width 12 height 12
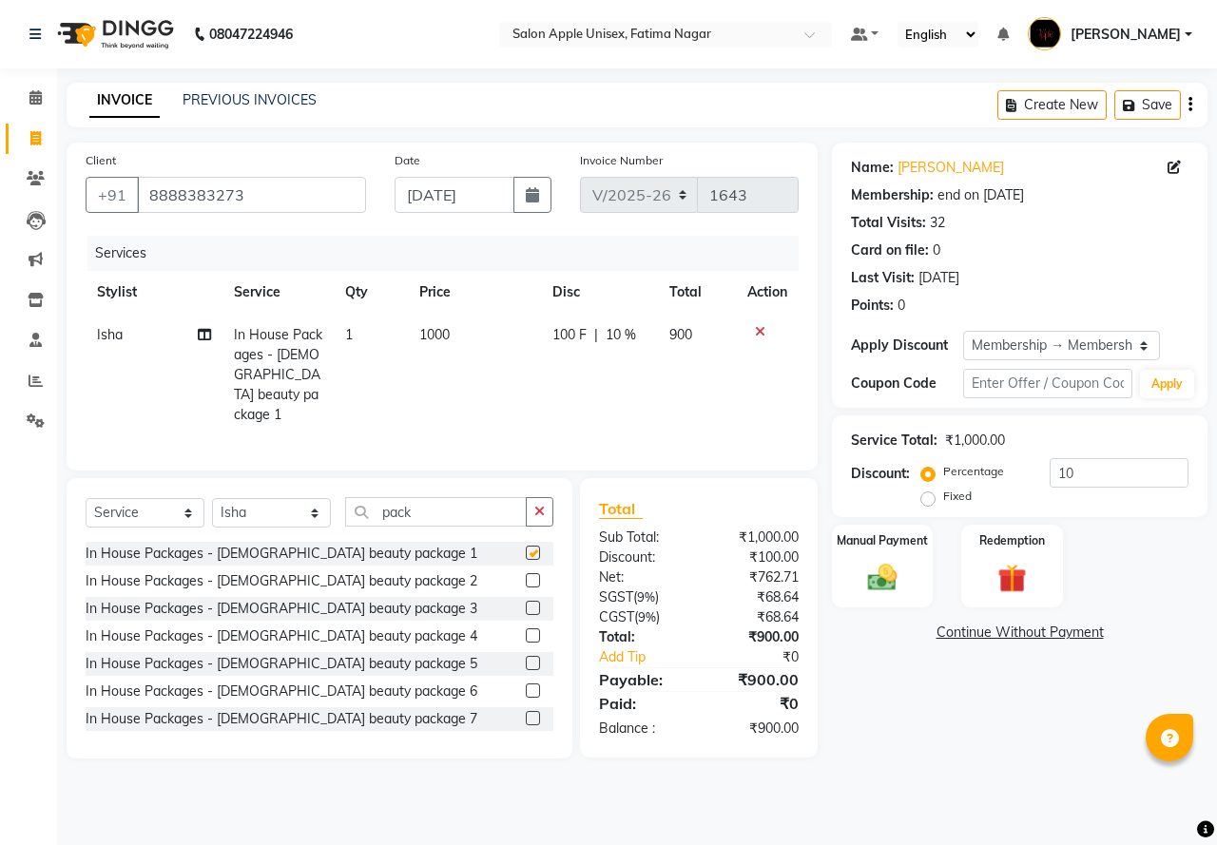
checkbox input "false"
click at [418, 508] on input "pack" at bounding box center [436, 511] width 182 height 29
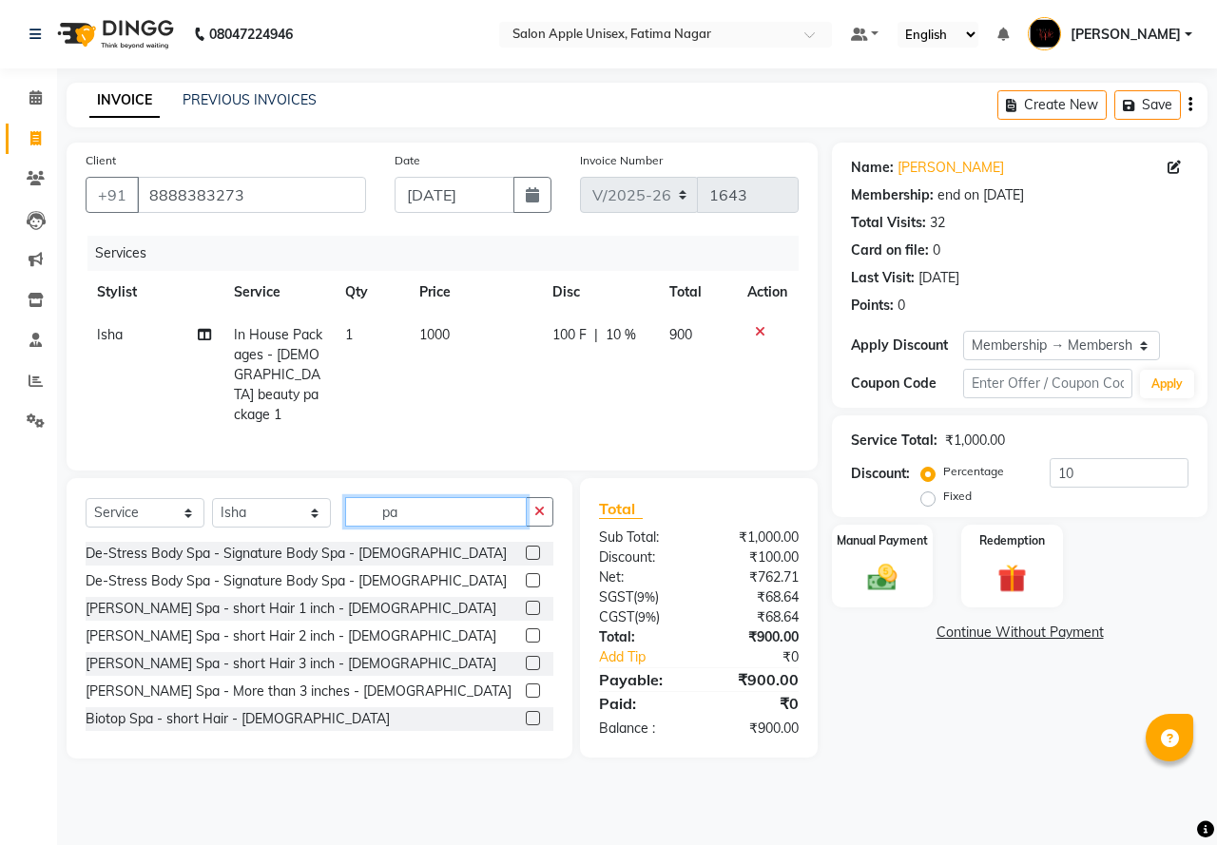
type input "p"
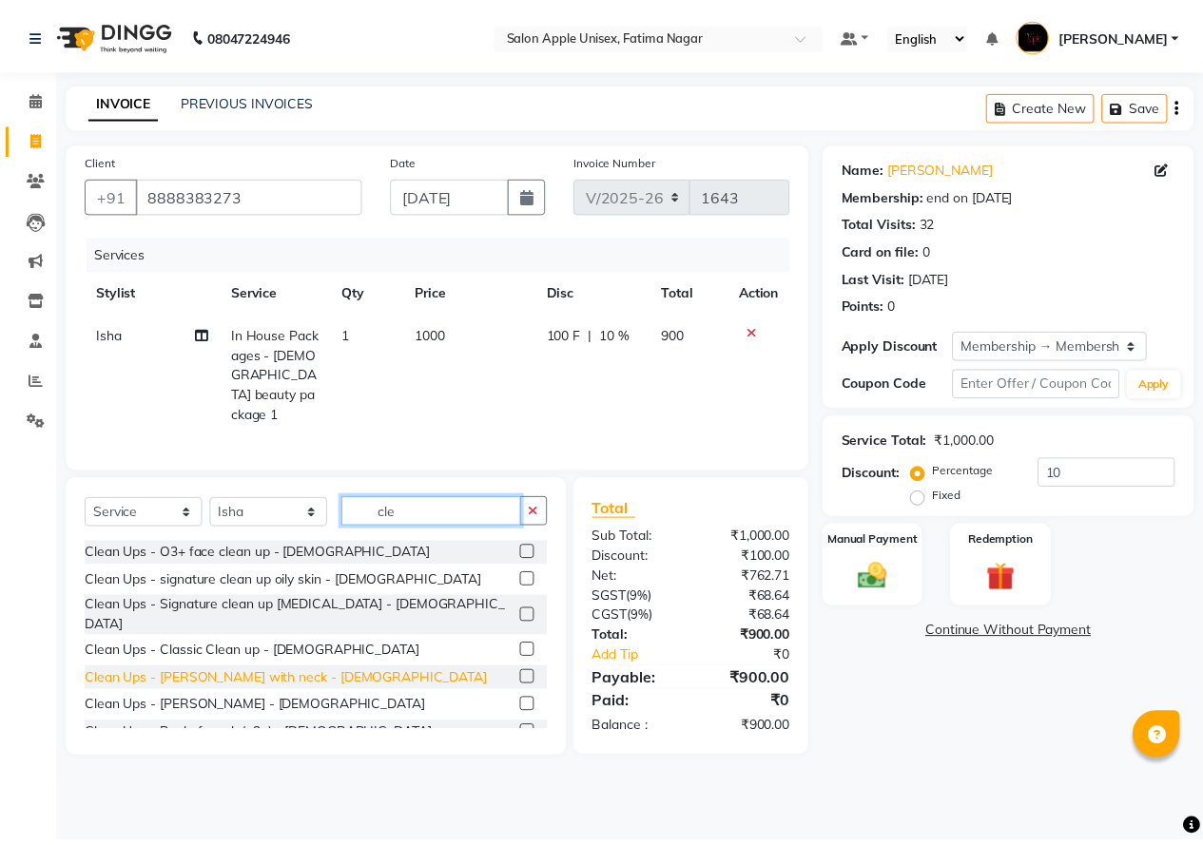
scroll to position [95, 0]
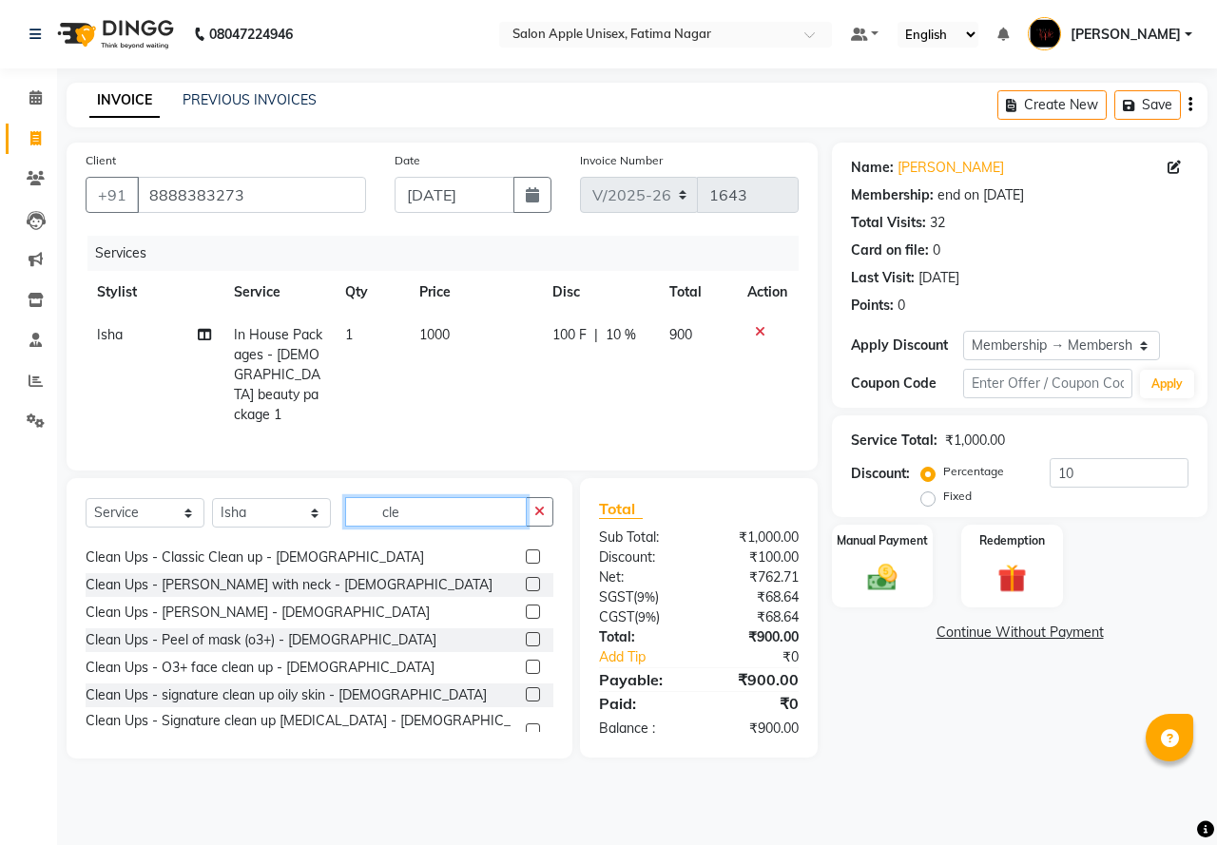
type input "cle"
click at [526, 632] on label at bounding box center [533, 639] width 14 height 14
click at [526, 634] on input "checkbox" at bounding box center [532, 640] width 12 height 12
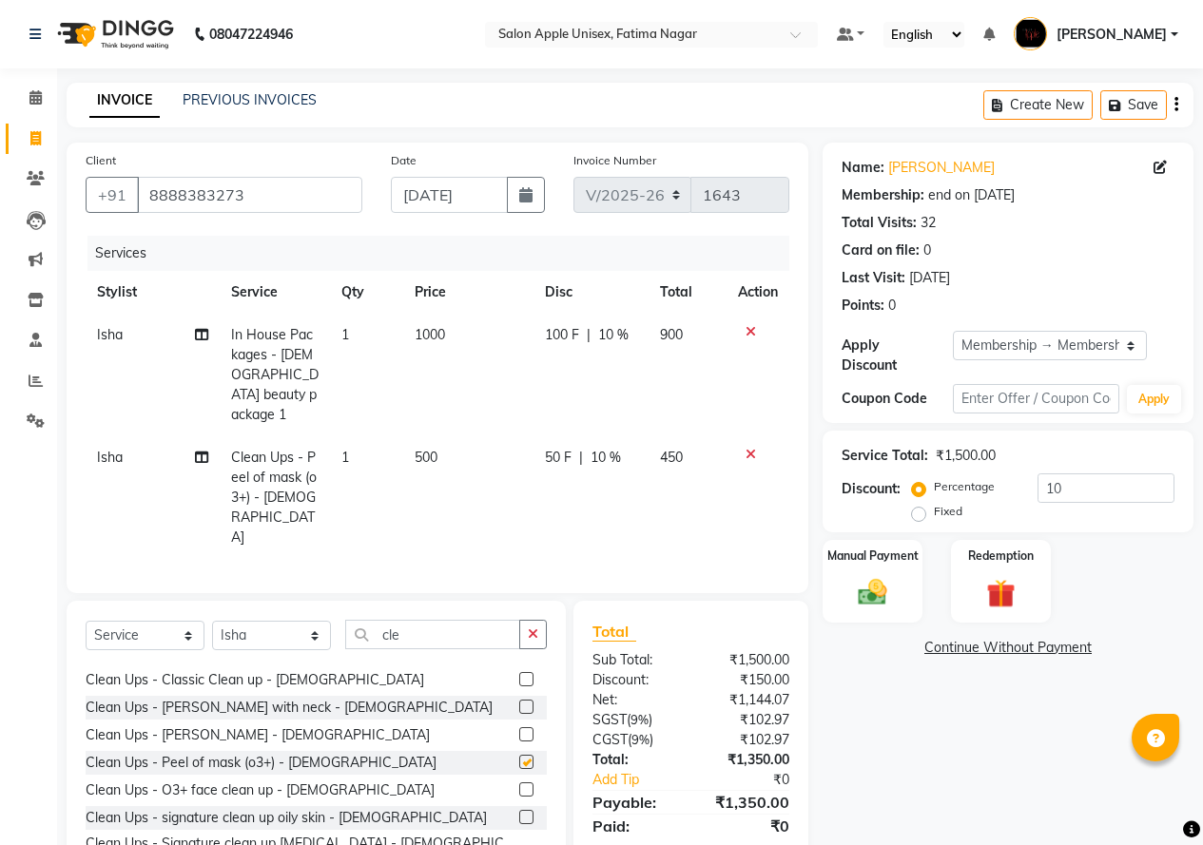
checkbox input "false"
click at [968, 352] on select "Select Membership → Membership 500" at bounding box center [1050, 345] width 194 height 29
select select "0:"
click at [953, 331] on select "Select Membership → Membership 500" at bounding box center [1050, 345] width 194 height 29
type input "0"
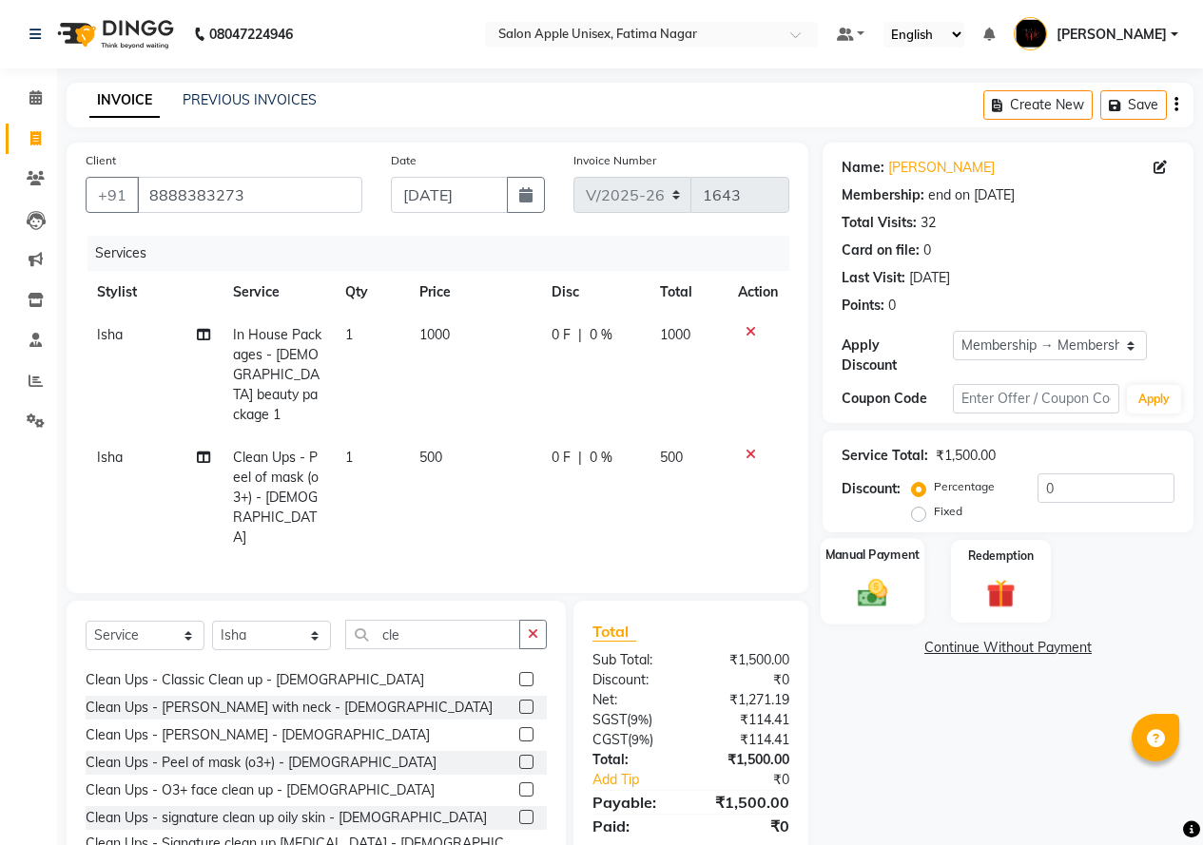
click at [884, 586] on img at bounding box center [872, 592] width 49 height 34
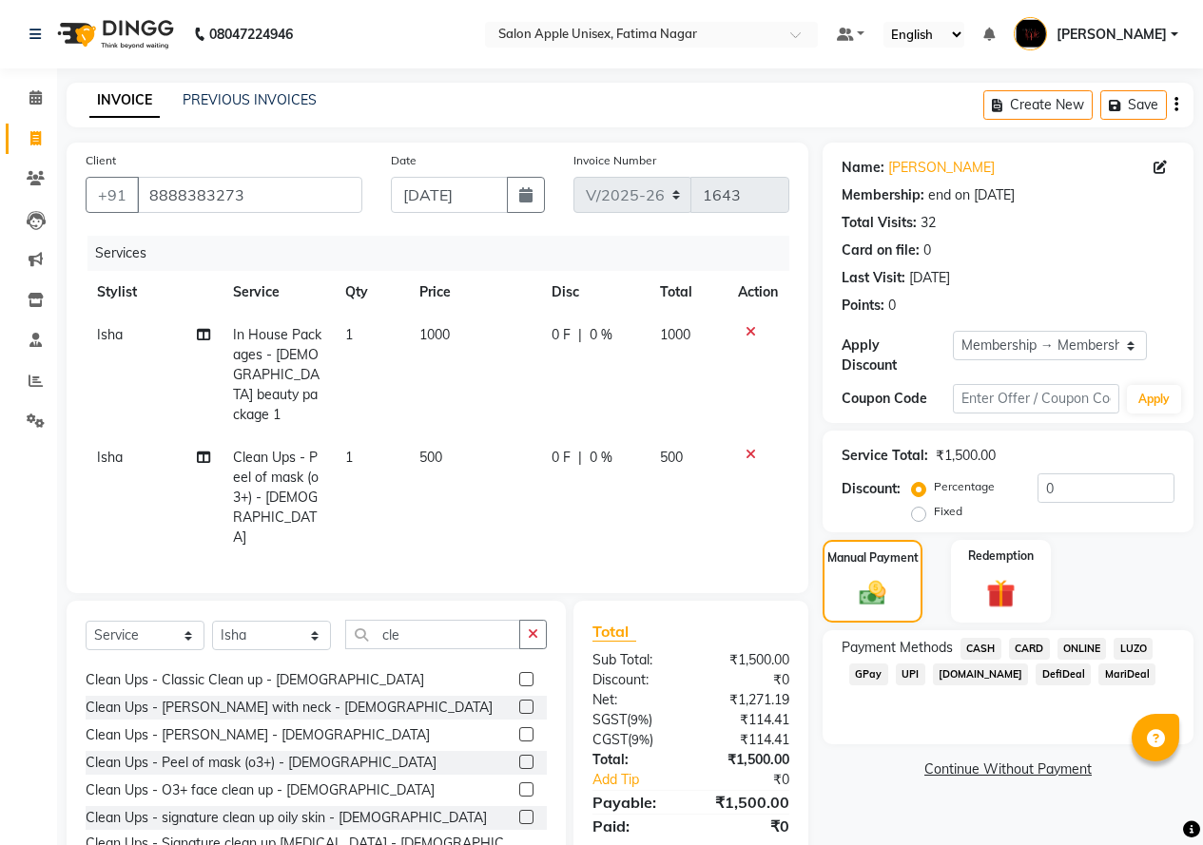
click at [968, 638] on span "ONLINE" at bounding box center [1082, 649] width 49 height 22
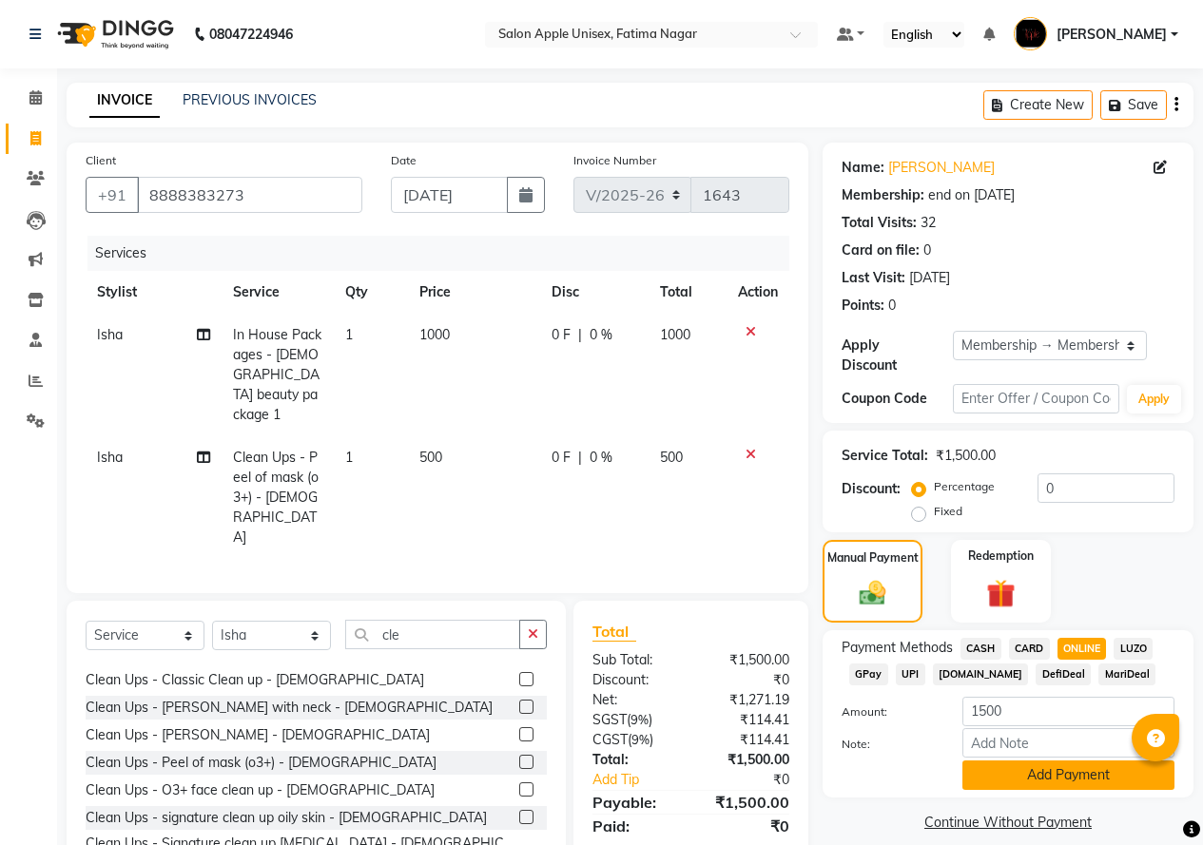
click at [968, 761] on button "Add Payment" at bounding box center [1068, 775] width 212 height 29
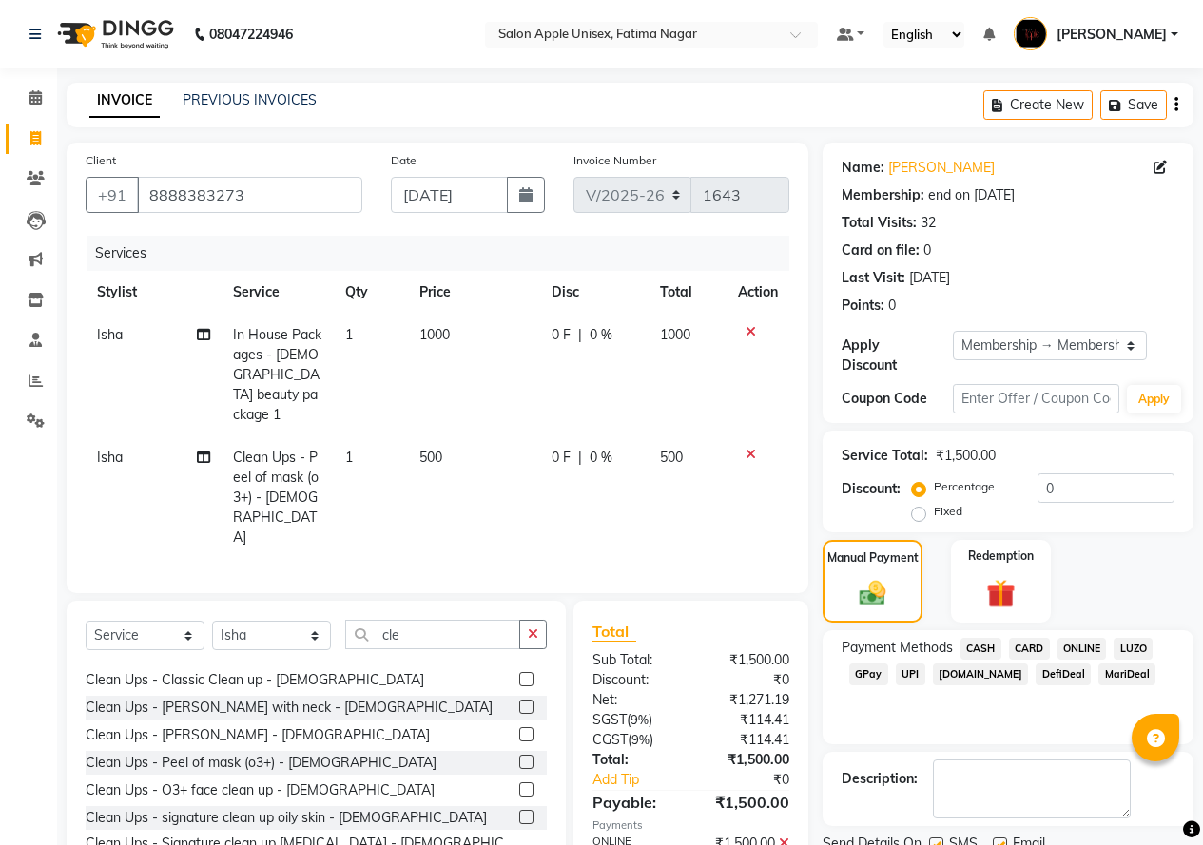
scroll to position [59, 0]
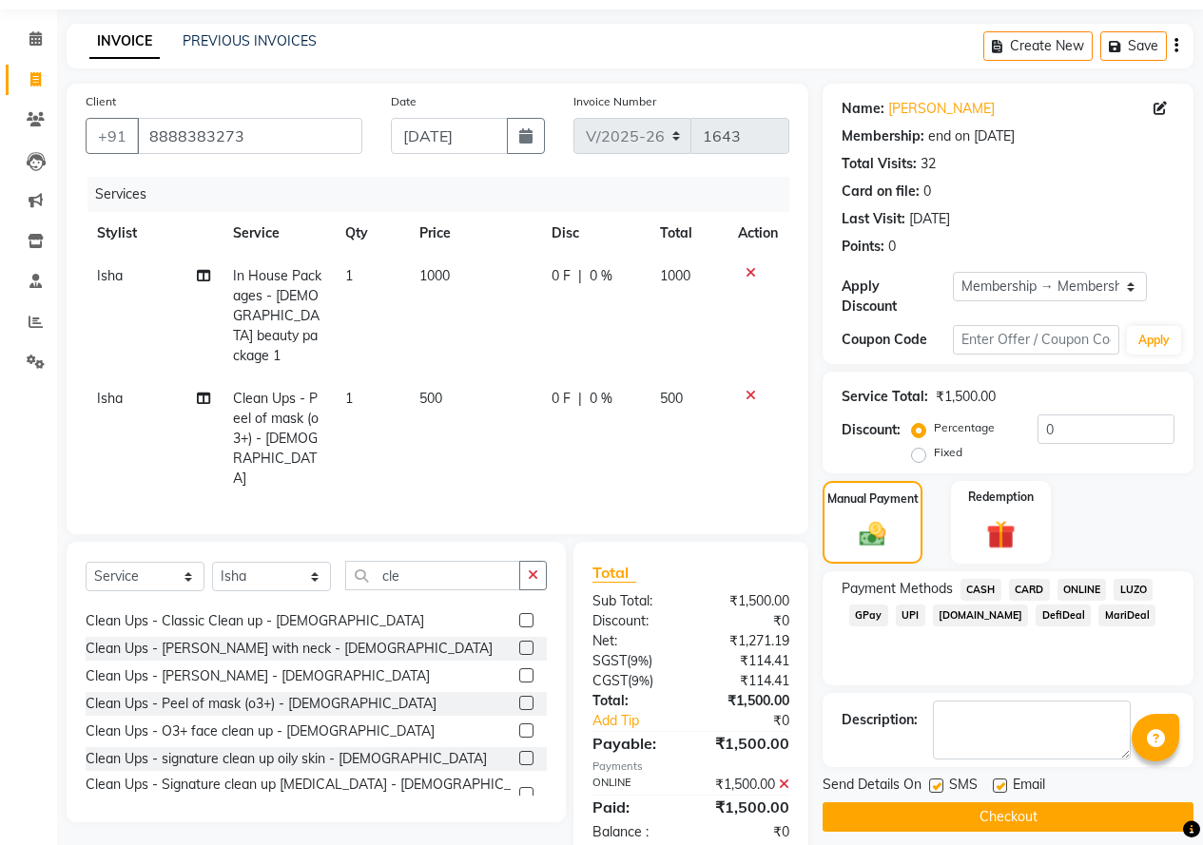
click at [942, 803] on button "Checkout" at bounding box center [1008, 817] width 371 height 29
